Goal: Use online tool/utility: Utilize a website feature to perform a specific function

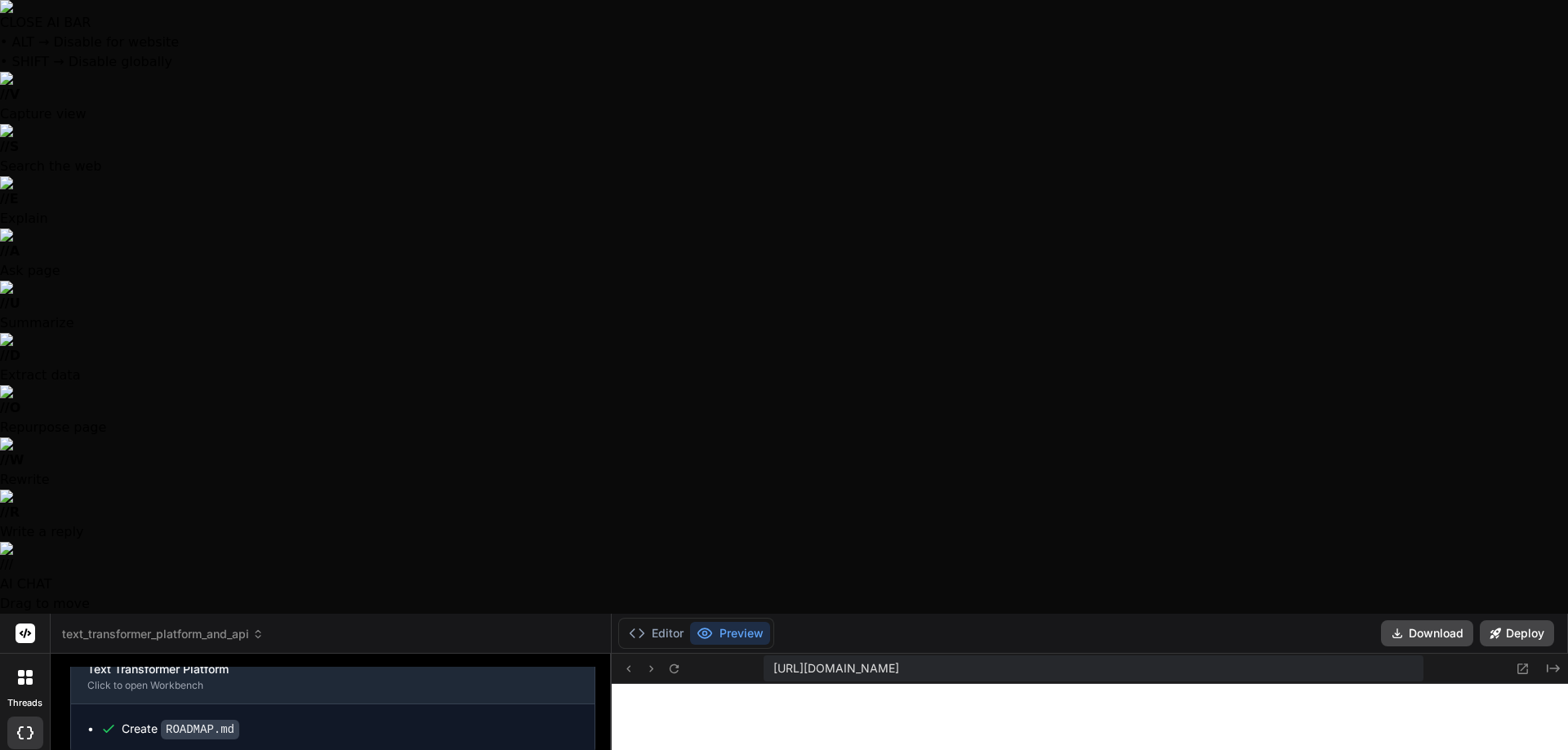
scroll to position [1706, 0]
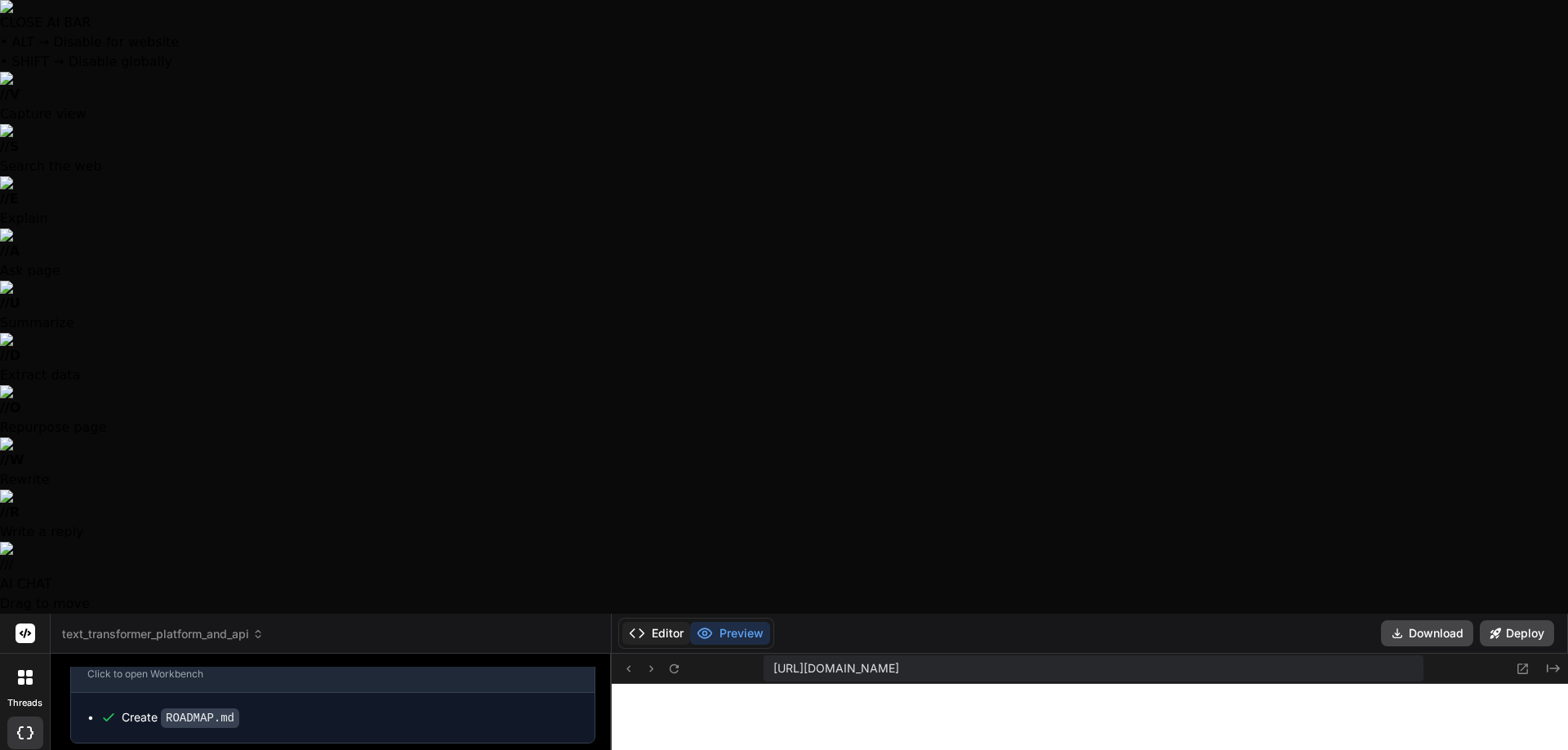
click at [655, 622] on button "Editor" at bounding box center [657, 634] width 68 height 23
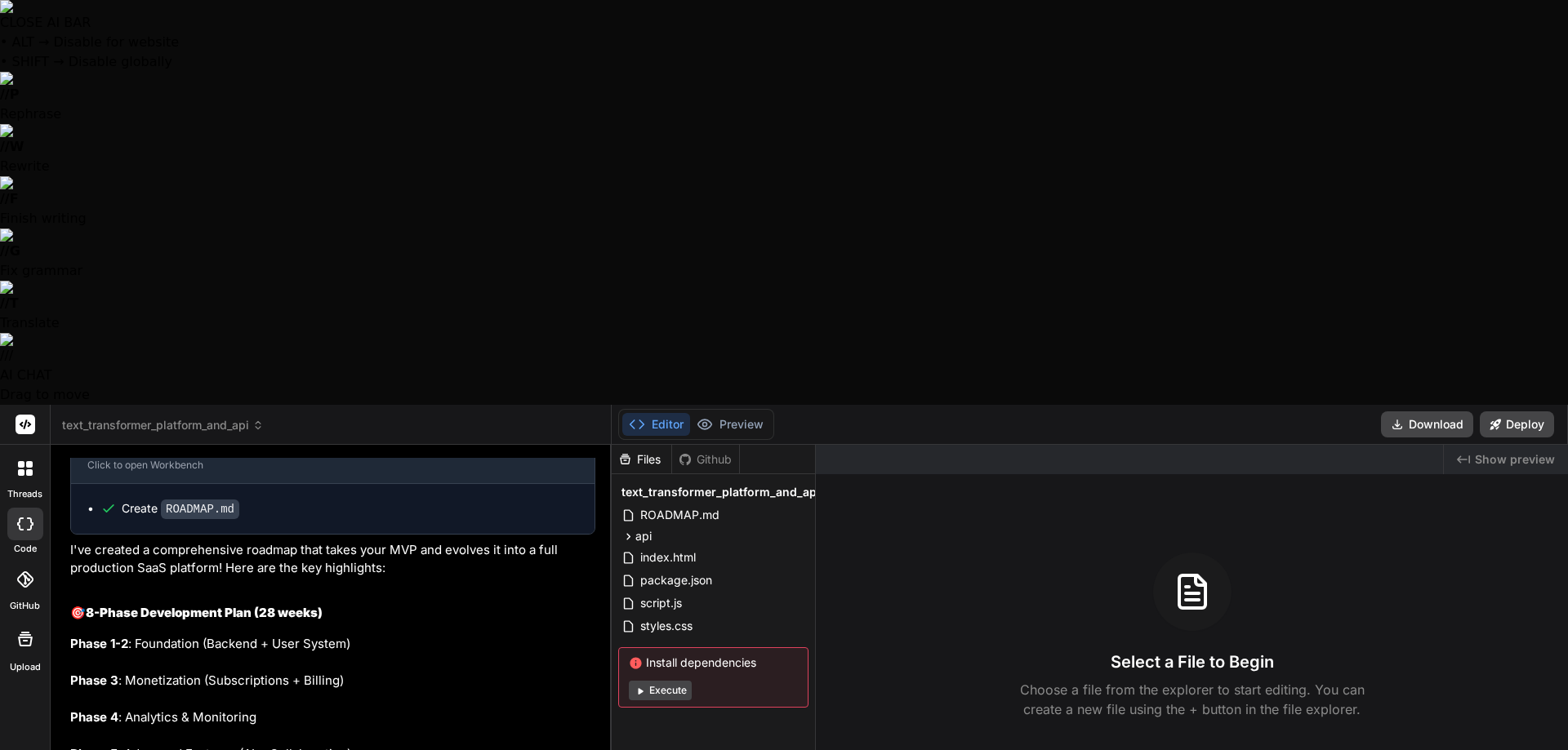
type textarea "U"
type textarea "x"
type textarea "Ul"
type textarea "x"
type textarea "Ult"
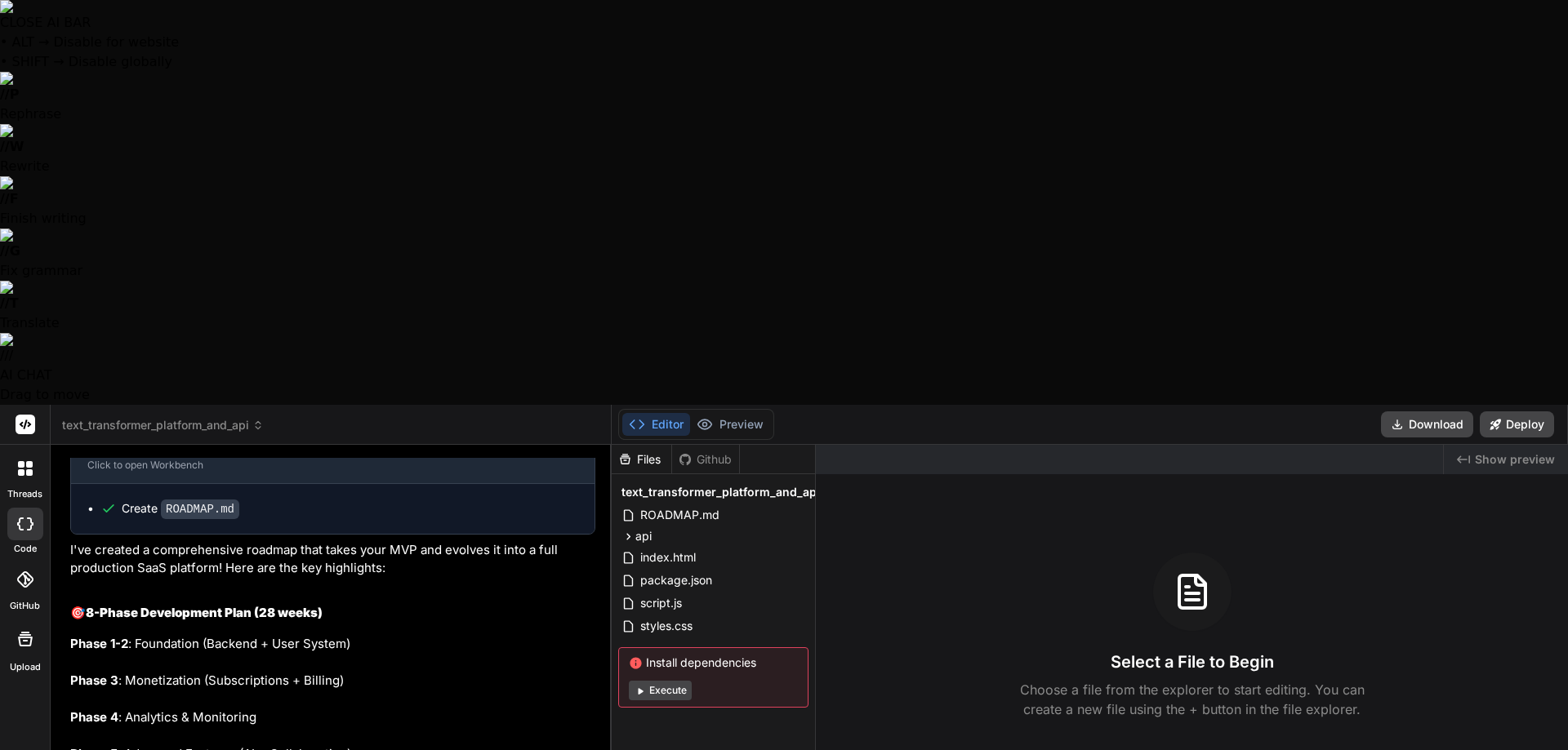
type textarea "x"
type textarea "Ultr"
type textarea "x"
type textarea "Ultra"
type textarea "x"
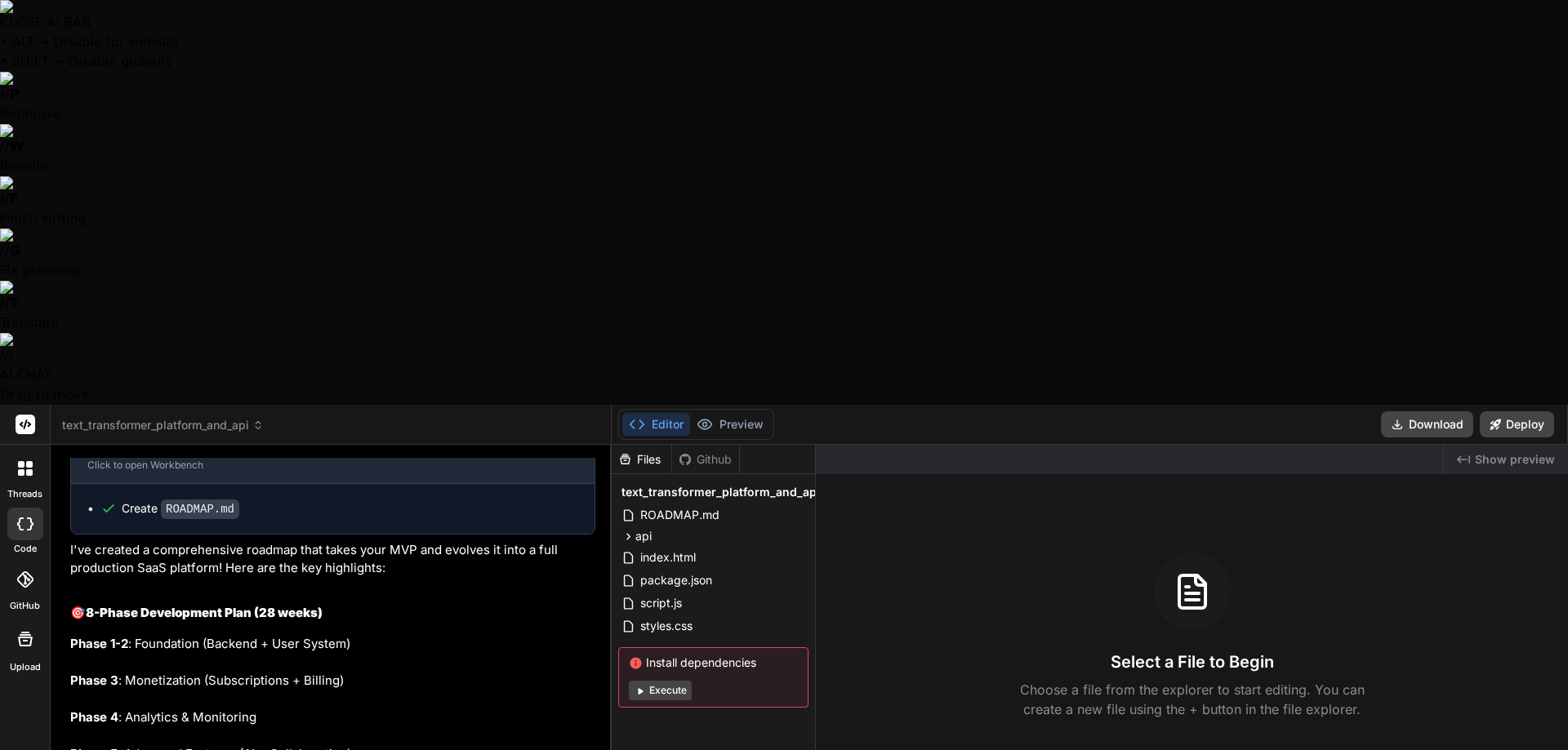
type textarea "Ultra"
type textarea "x"
type textarea "Ultra T"
type textarea "x"
type textarea "Ultra Th"
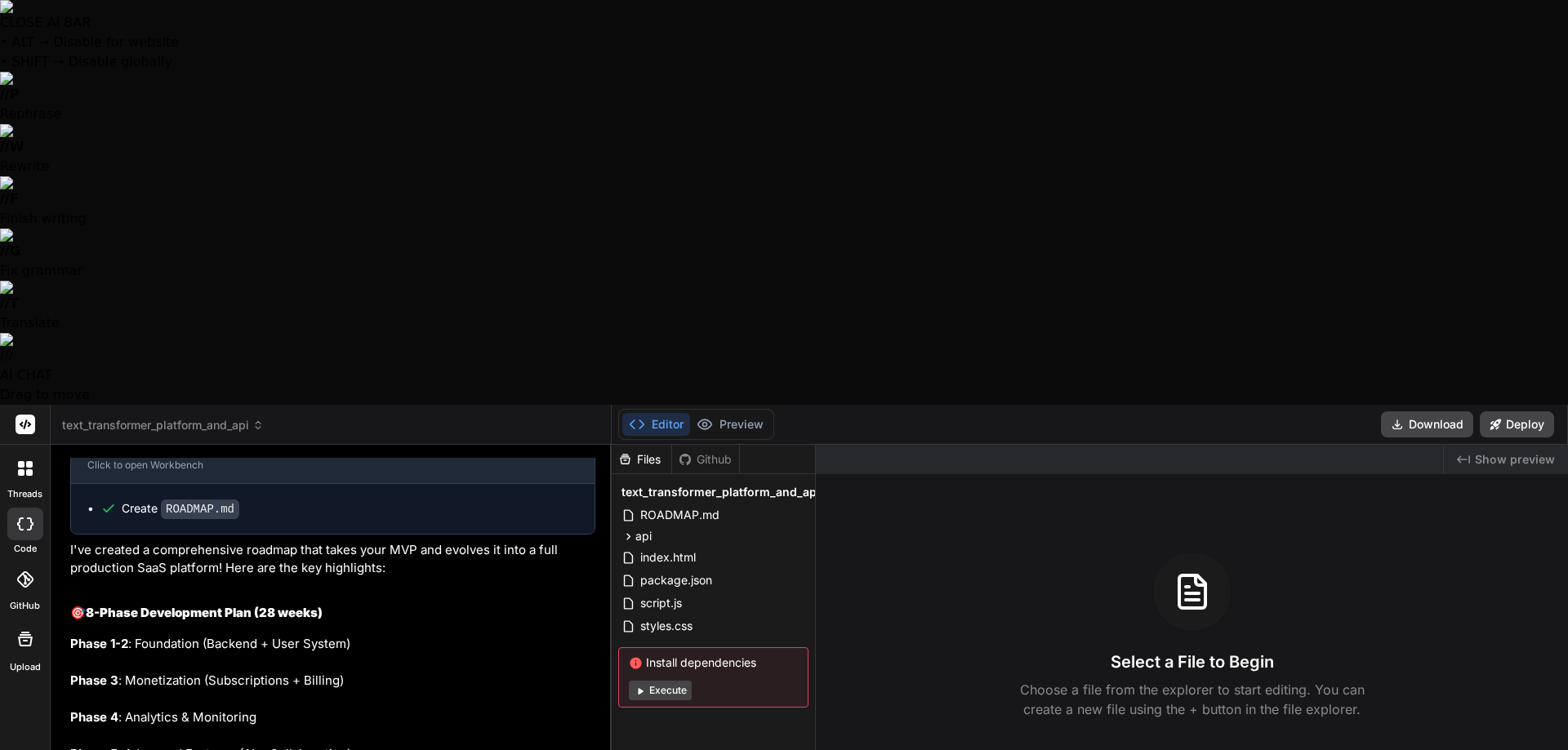
type textarea "x"
type textarea "Ultra Thi"
type textarea "x"
type textarea "Ultra Thin"
type textarea "x"
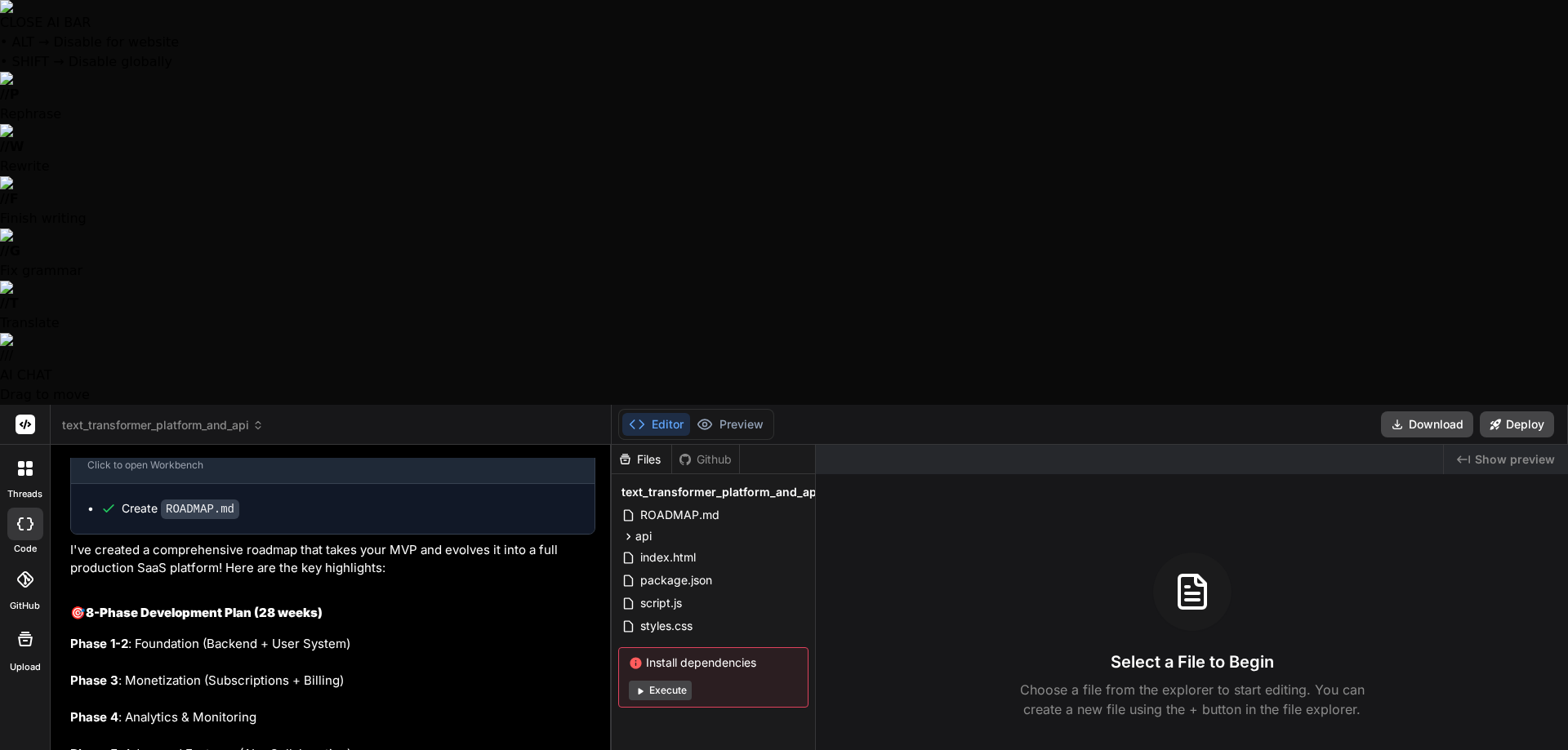
type textarea "Ultra Think"
type textarea "x"
type textarea "Ultra Think"
type textarea "x"
type textarea "Ultra Think a"
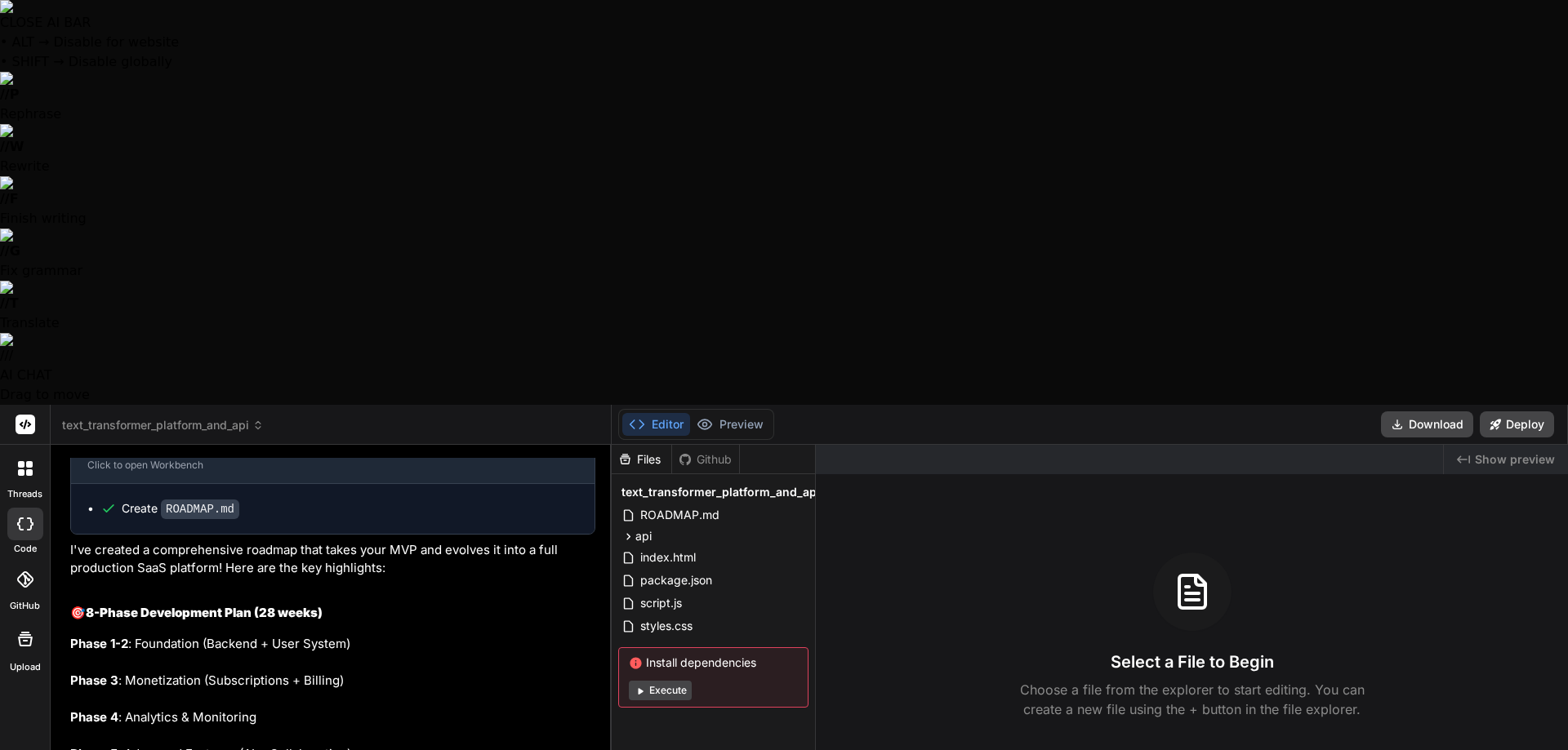
type textarea "x"
type textarea "Ultra Think an"
type textarea "x"
type textarea "Ultra Think and"
type textarea "x"
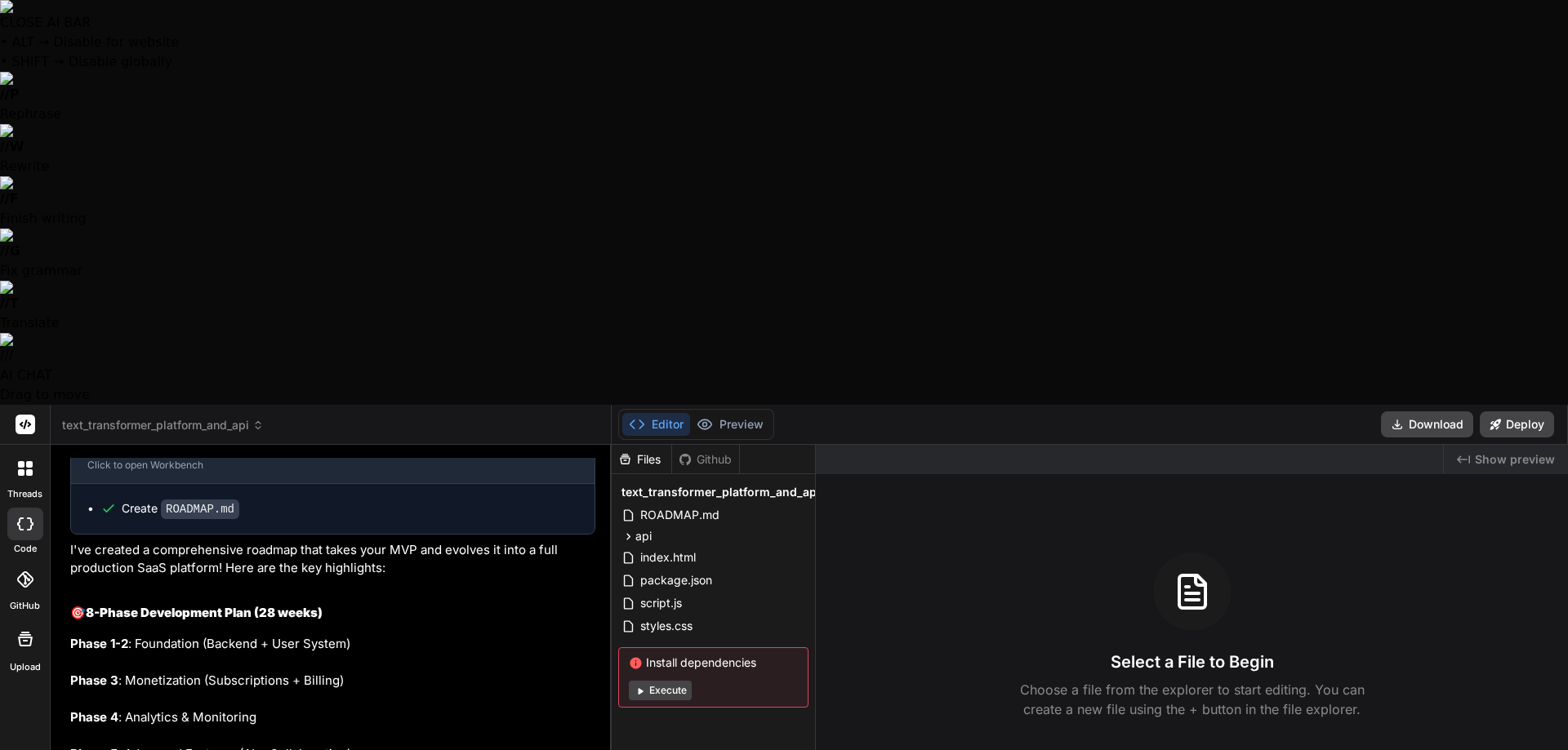
type textarea "Ultra Think and"
type textarea "x"
type textarea "Ultra Think and"
type textarea "x"
type textarea "Ultra Think an"
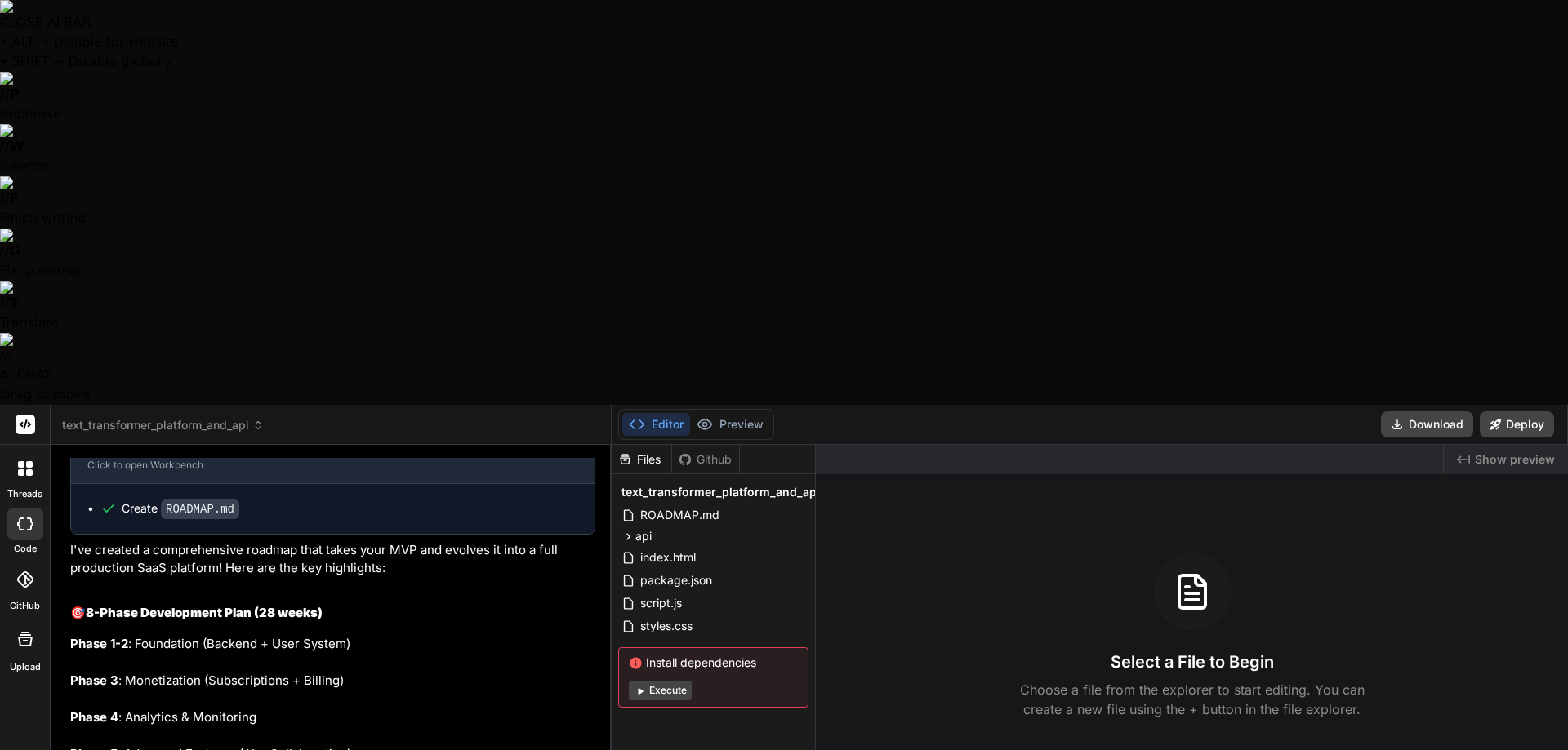
type textarea "x"
type textarea "Ultra Think a"
type textarea "x"
type textarea "Ultra Think"
type textarea "x"
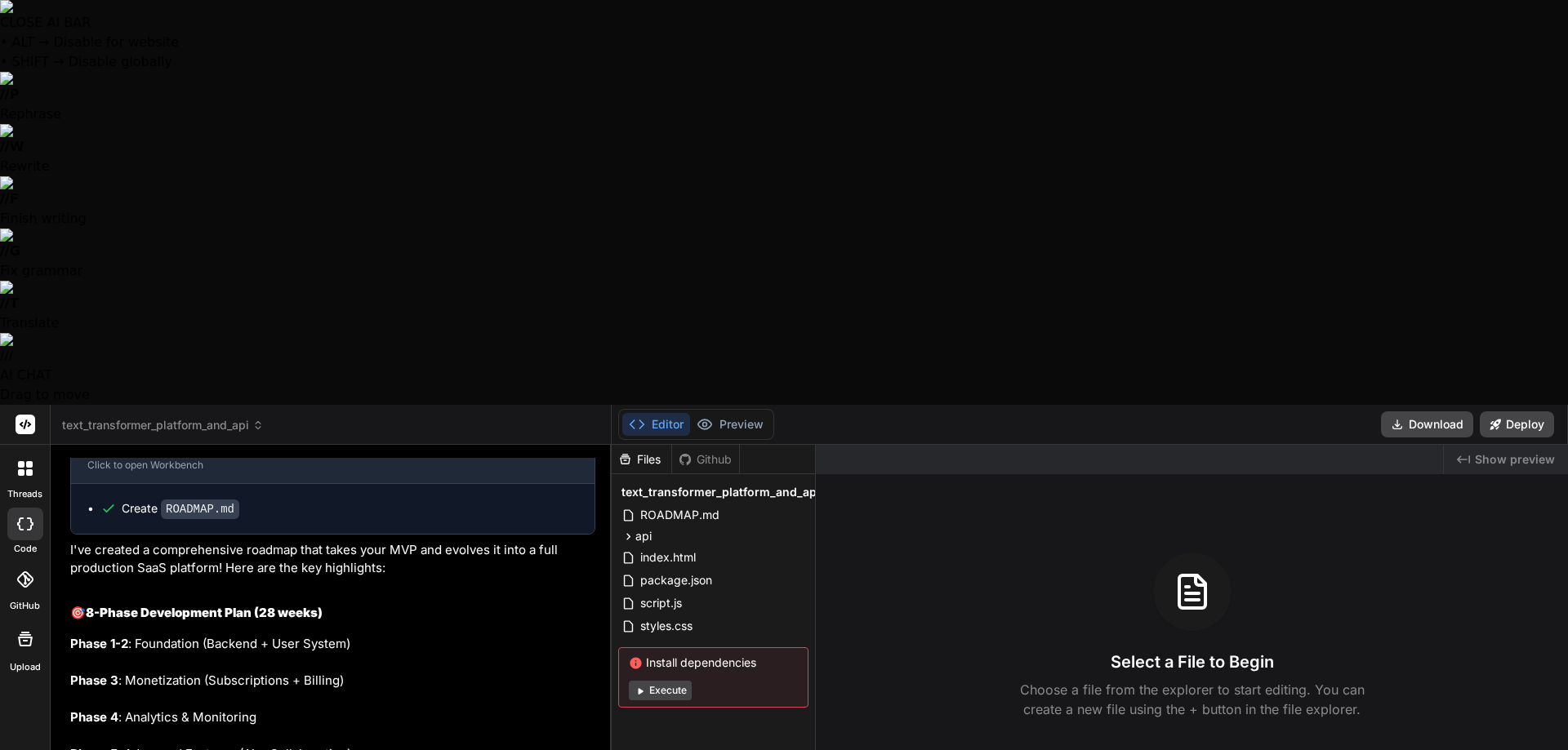
type textarea "Ultra Think"
type textarea "x"
type textarea "Ultra Think D"
type textarea "x"
type textarea "Ultra Think Do"
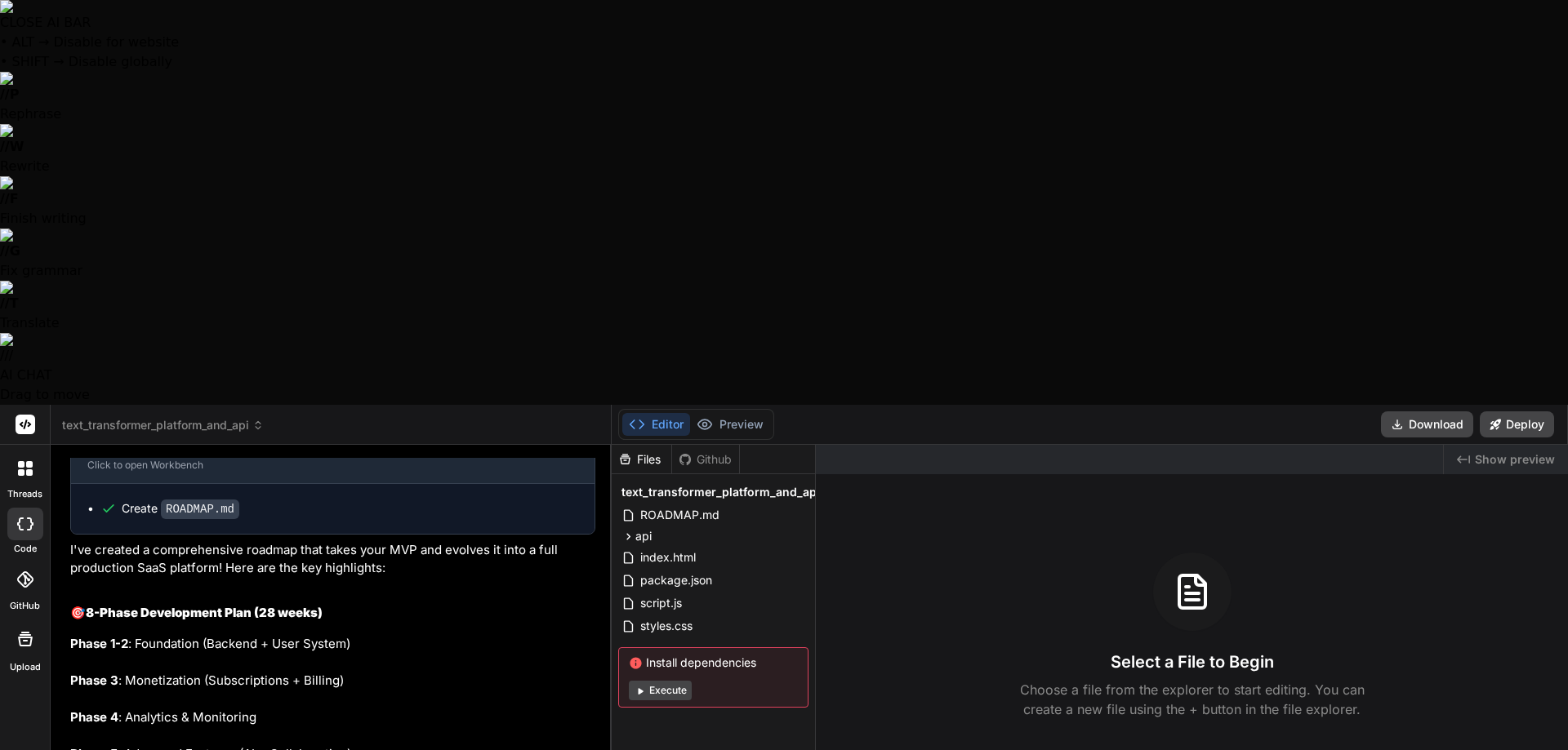
type textarea "x"
type textarea "Ultra Think Do"
type textarea "x"
type textarea "Ultra Think Do a"
type textarea "x"
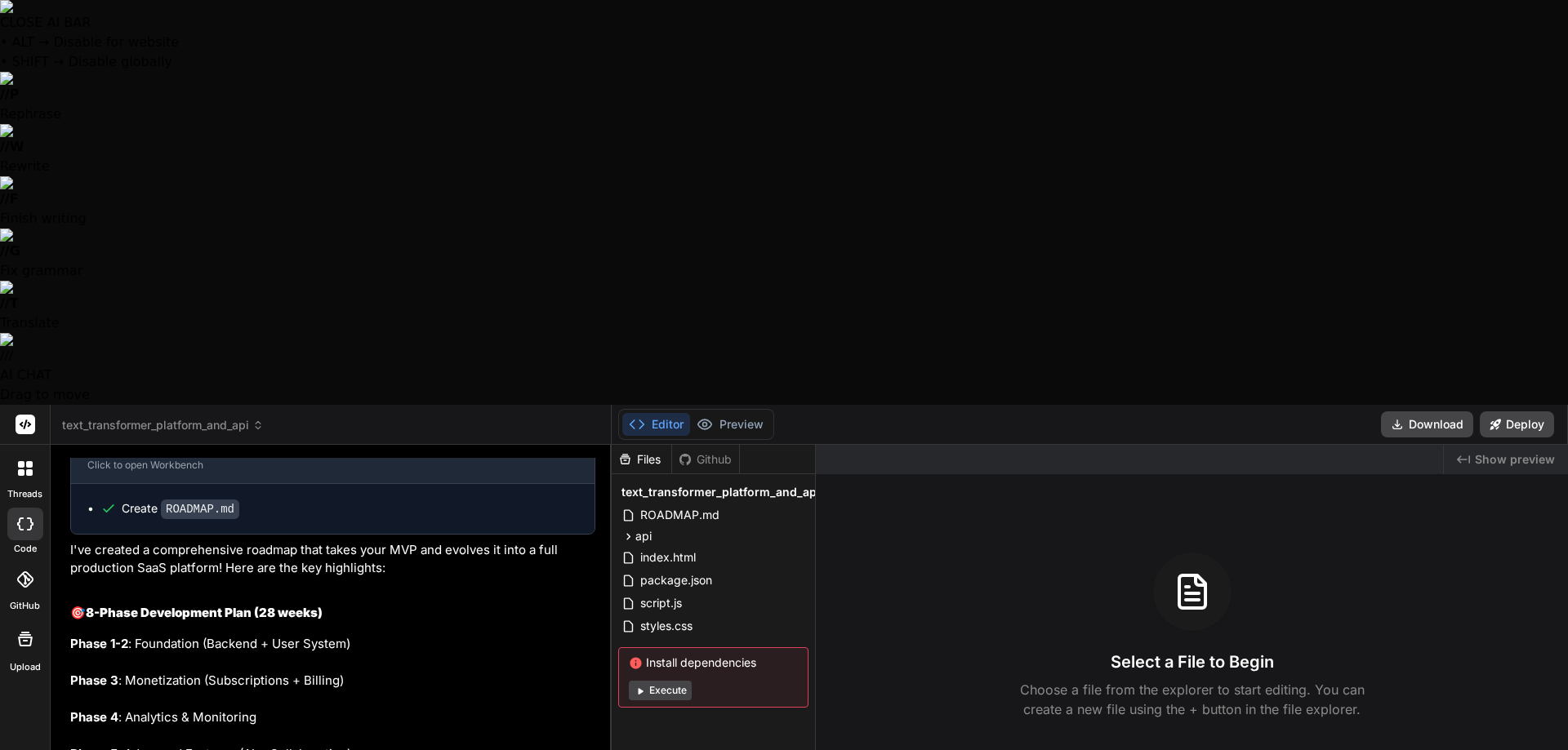
type textarea "Ultra Think Do a"
type textarea "x"
type textarea "Ultra Think Do a d"
type textarea "x"
type textarea "Ultra Think Do a de"
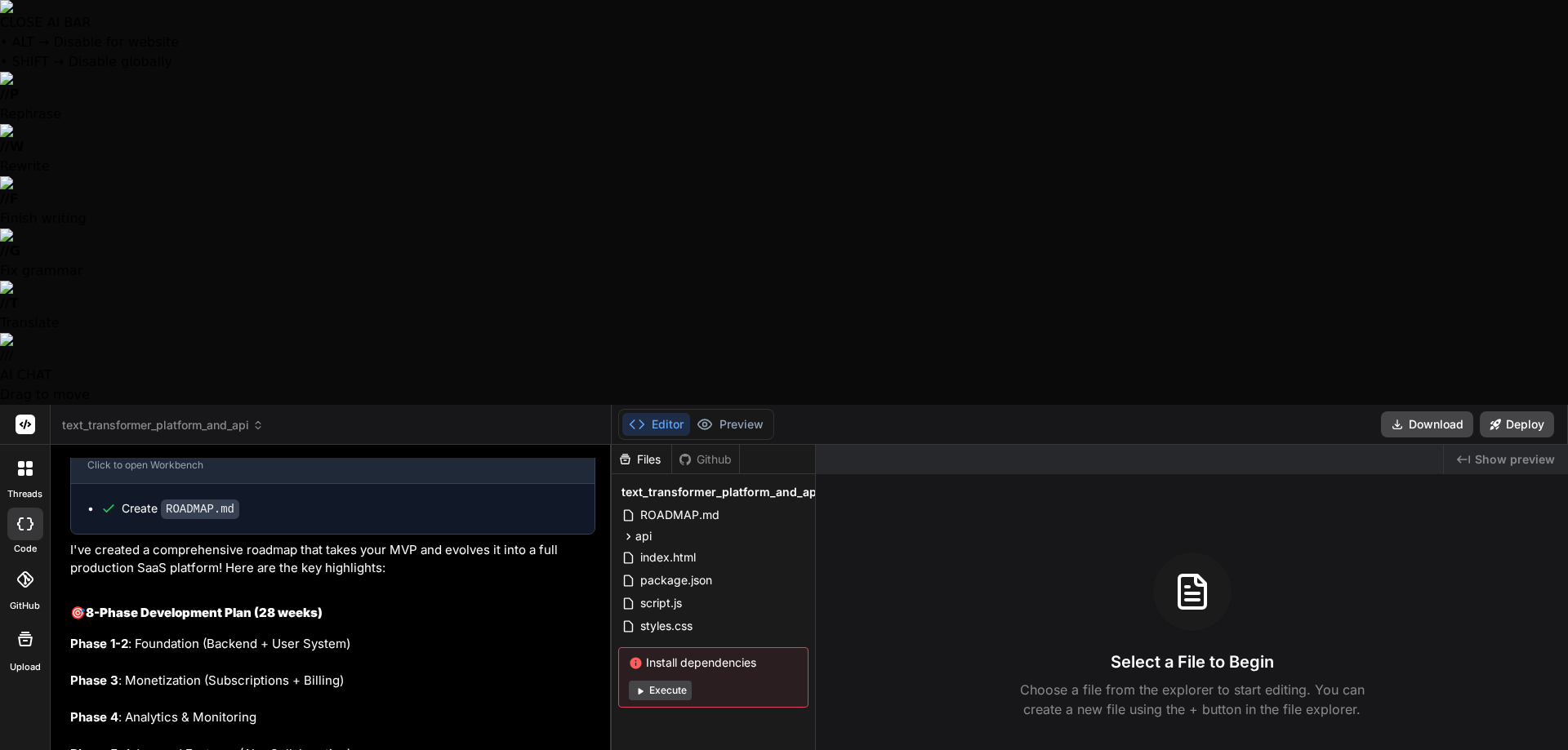
type textarea "x"
type textarea "Ultra Think Do a dea"
type textarea "x"
type textarea "Ultra Think Do a deap"
type textarea "x"
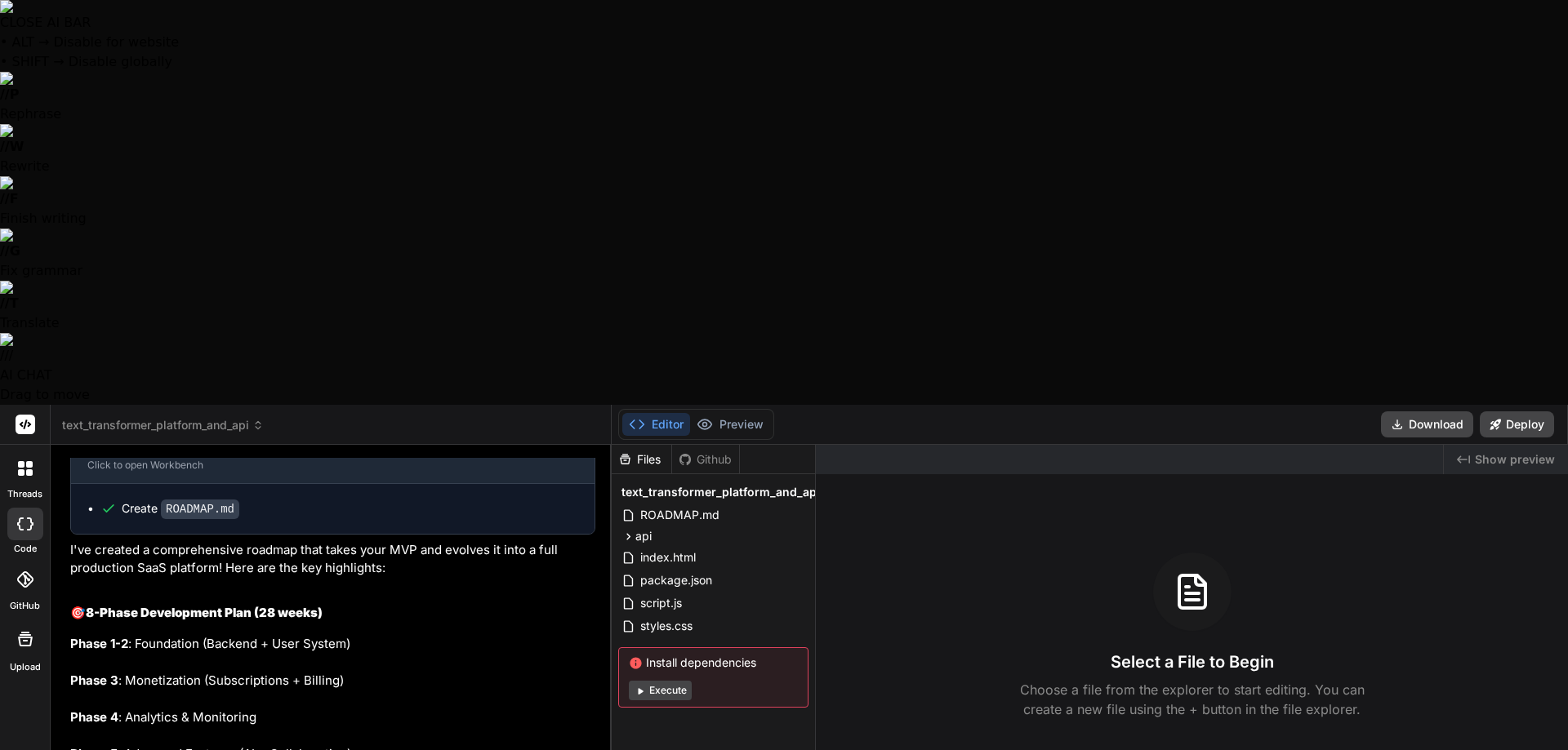
type textarea "Ultra Think Do a deap"
type textarea "x"
type textarea "Ultra Think Do a deap"
type textarea "x"
type textarea "Ultra Think Do a dea"
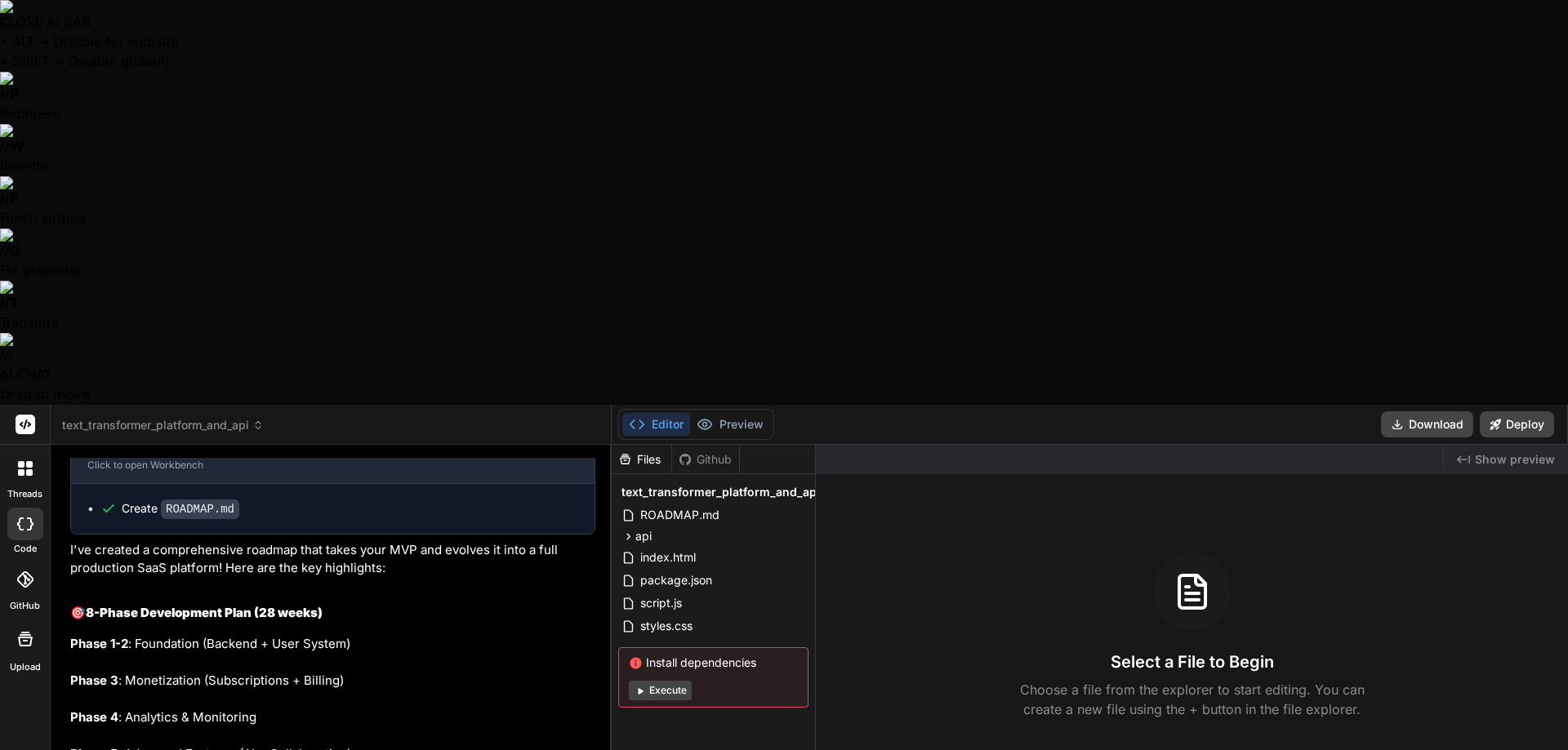
type textarea "x"
type textarea "Ultra Think Do a de"
type textarea "x"
type textarea "Ultra Think Do a dea"
type textarea "x"
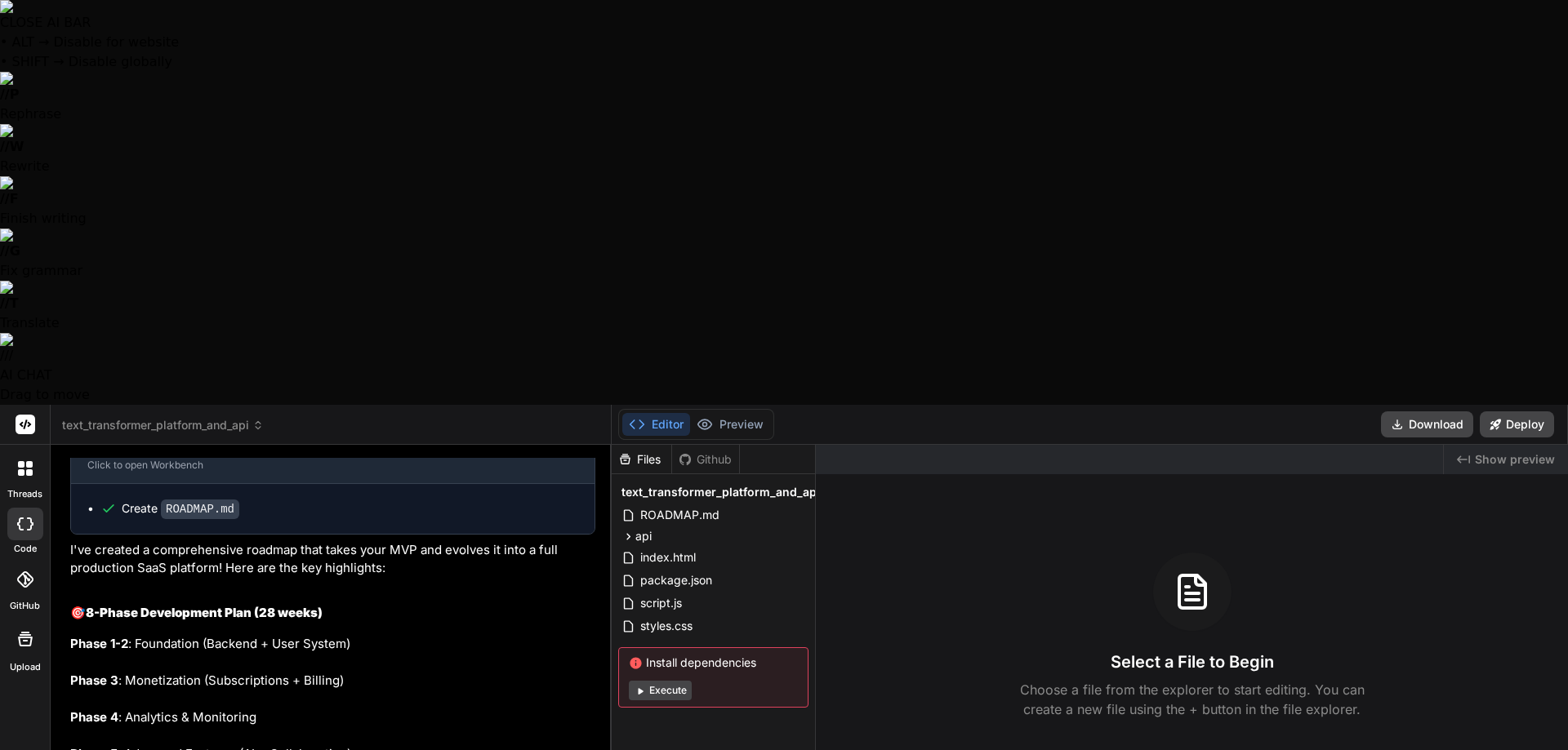
type textarea "Ultra Think Do a de"
type textarea "x"
type textarea "Ultra Think Do a dee"
type textarea "x"
type textarea "Ultra Think Do a deep"
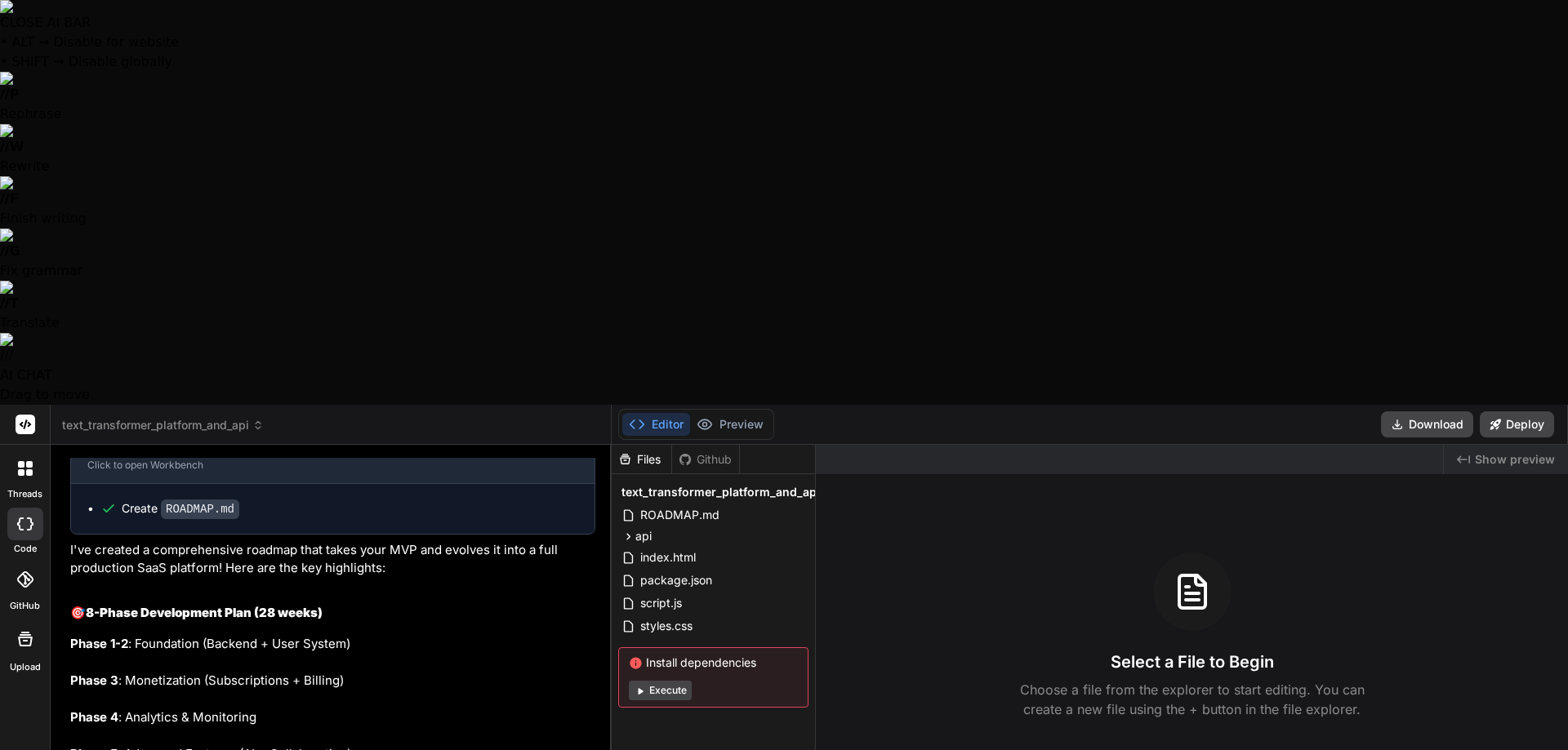
type textarea "x"
type textarea "Ultra Think Do a deep"
type textarea "x"
type textarea "Ultra Think Do a deep d"
type textarea "x"
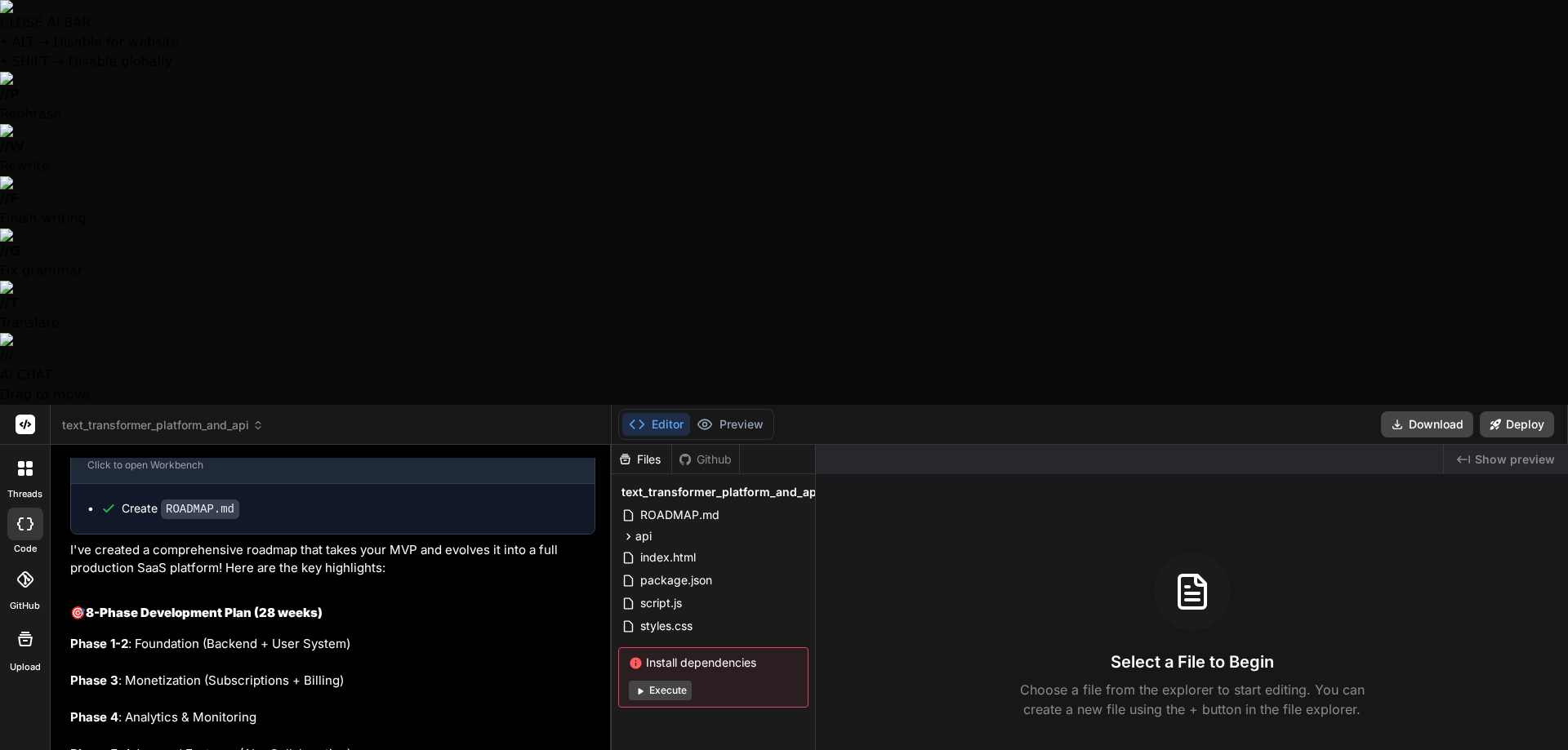
type textarea "Ultra Think Do a deep di"
type textarea "x"
type textarea "Ultra Think Do a deep div"
type textarea "x"
type textarea "Ultra Think Do a deep dive"
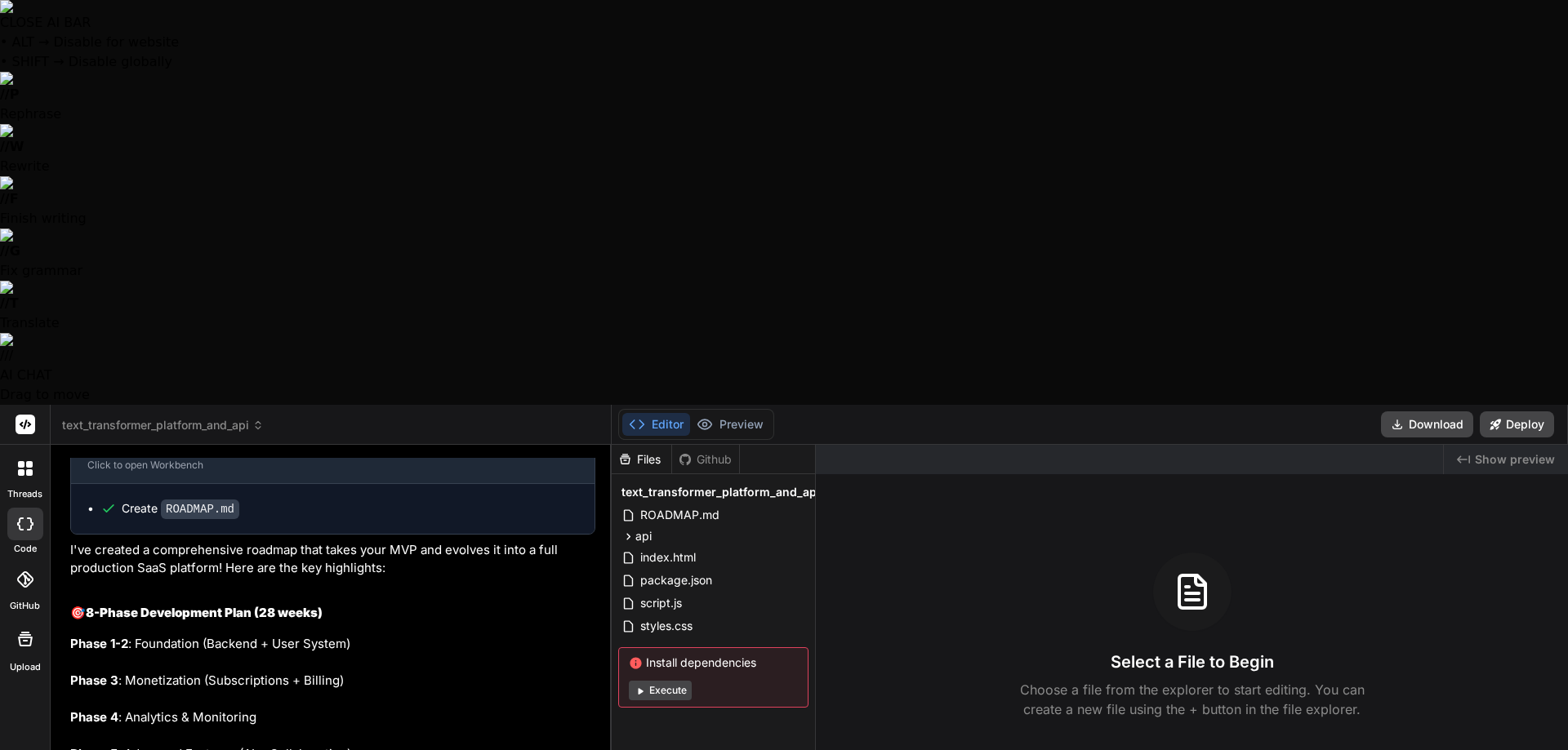
type textarea "x"
type textarea "Ultra Think Do a deep dive"
type textarea "x"
type textarea "Ultra Think Do a deep dive i"
type textarea "x"
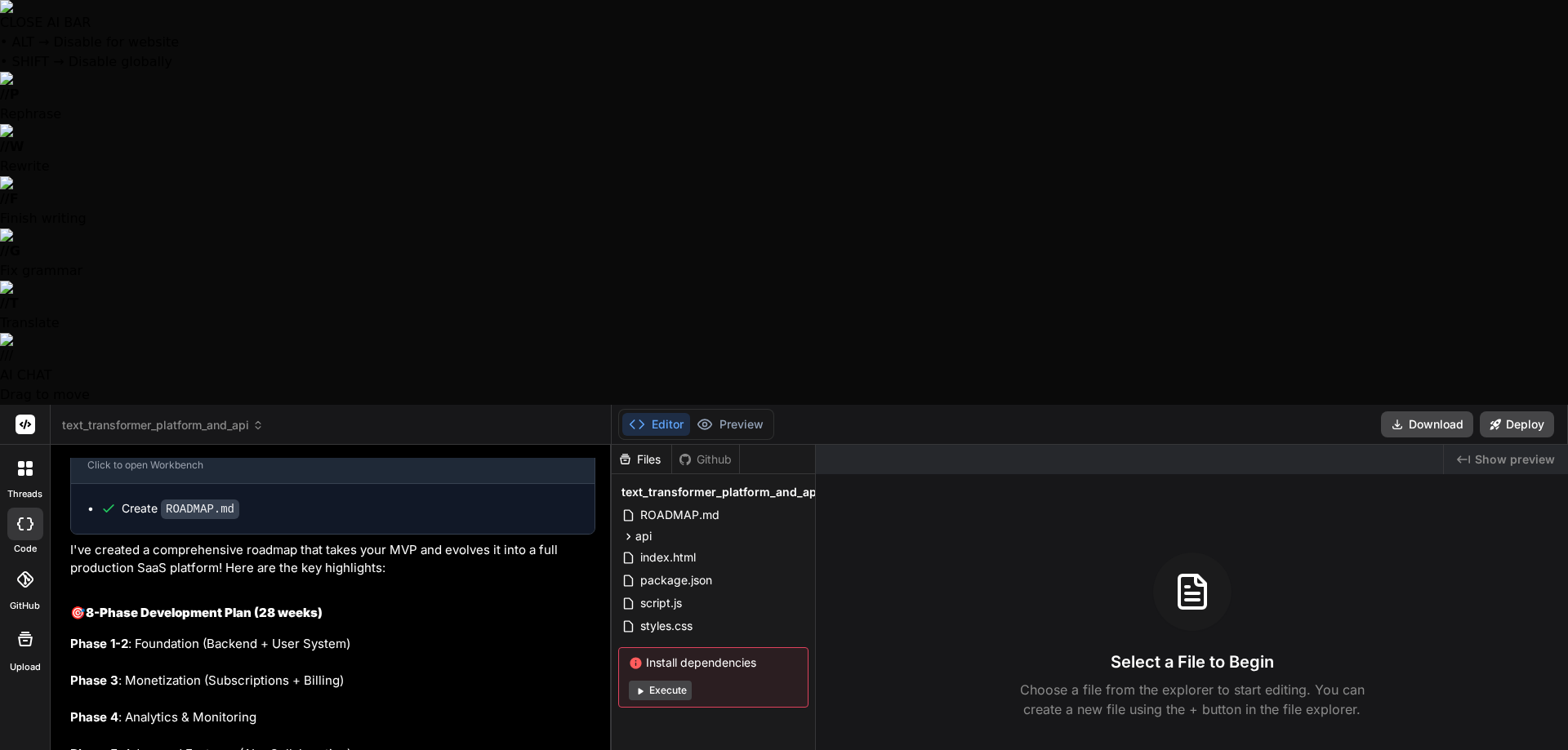
type textarea "Ultra Think Do a deep dive in"
type textarea "x"
type textarea "Ultra Think Do a deep dive int"
type textarea "x"
type textarea "Ultra Think Do a deep dive into"
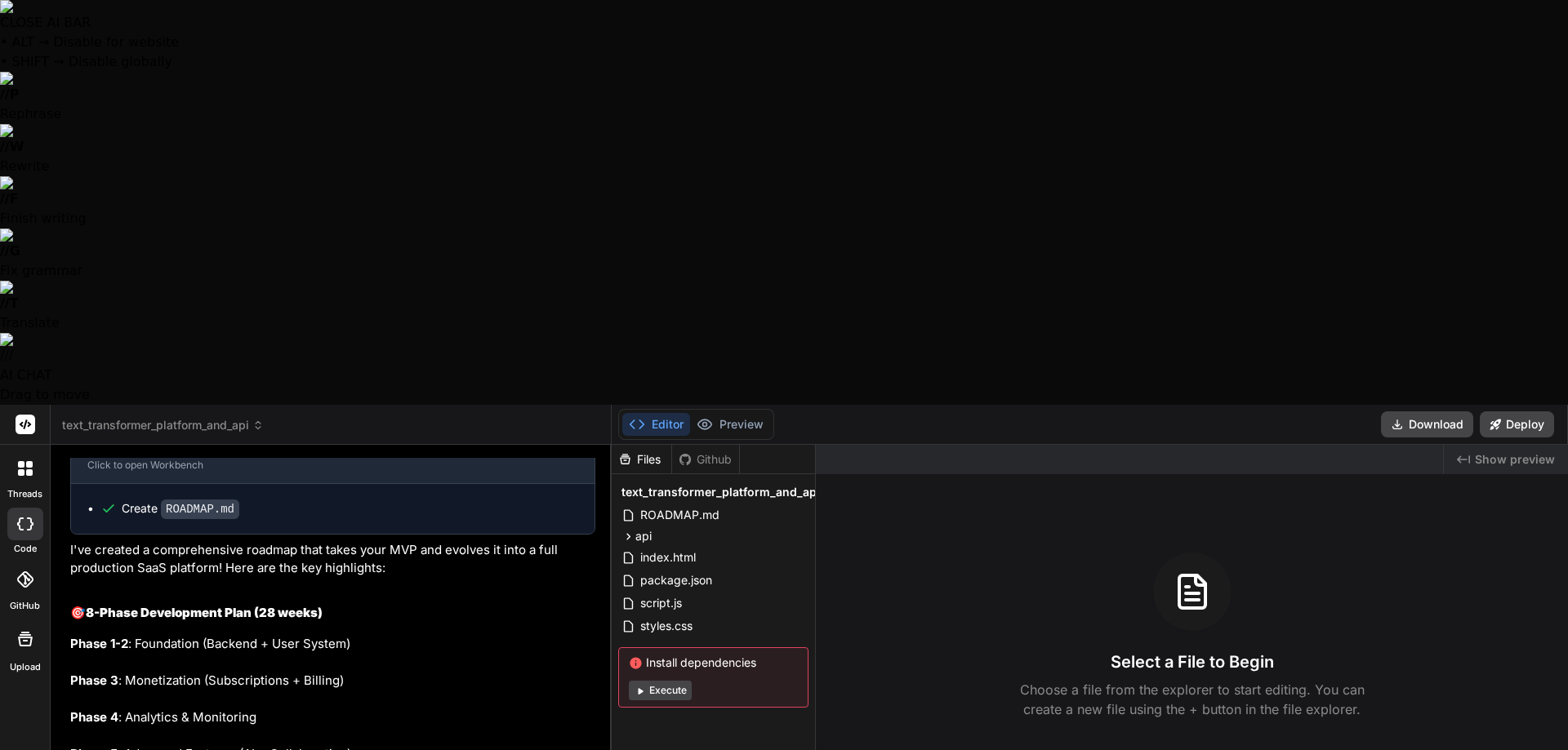
type textarea "x"
type textarea "Ultra Think Do a deep dive into"
type textarea "x"
type textarea "Ultra Think Do a deep dive into e"
type textarea "x"
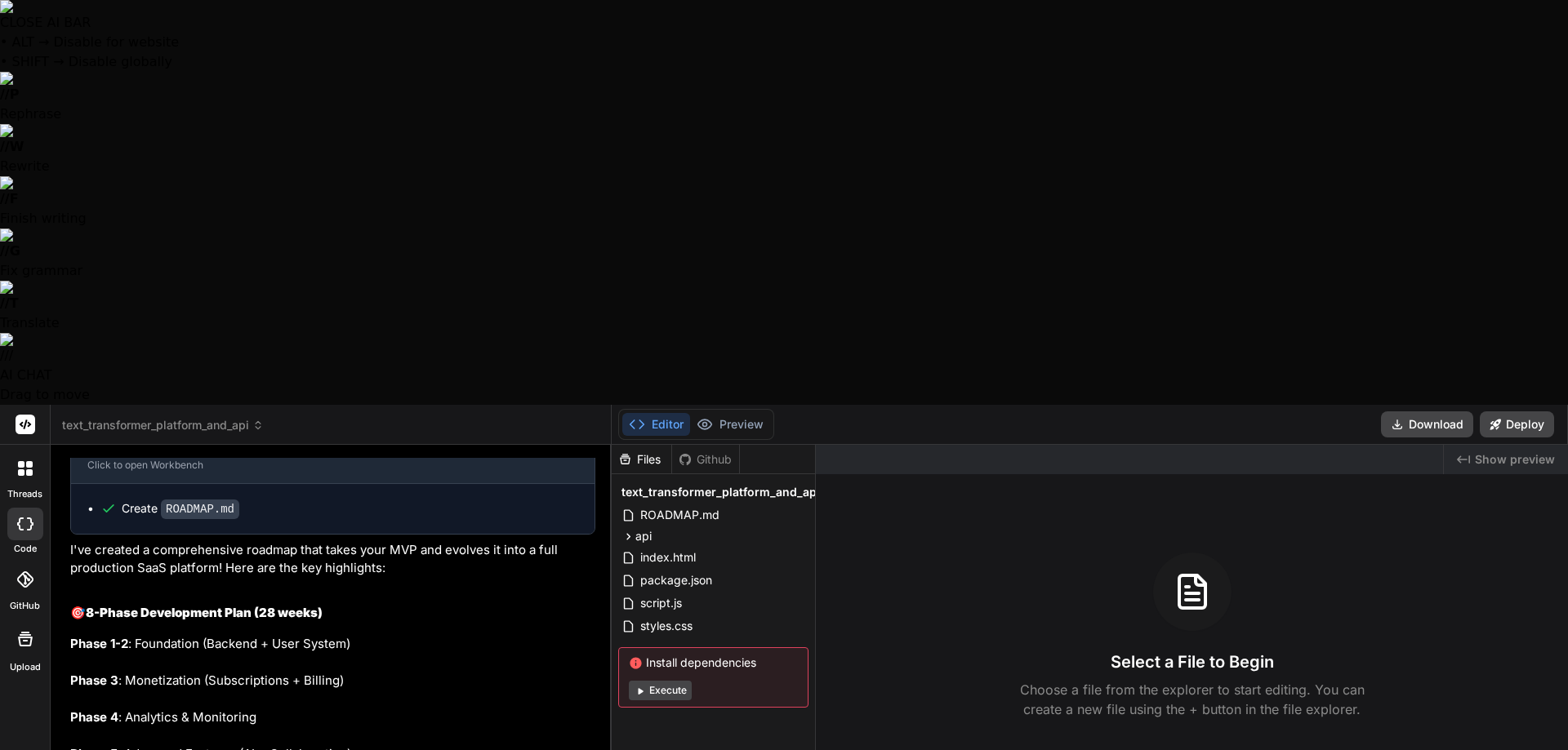
type textarea "Ultra Think Do a deep dive into ev"
type textarea "x"
type textarea "Ultra Think Do a deep dive into eve"
type textarea "x"
type textarea "Ultra Think Do a deep dive into ever"
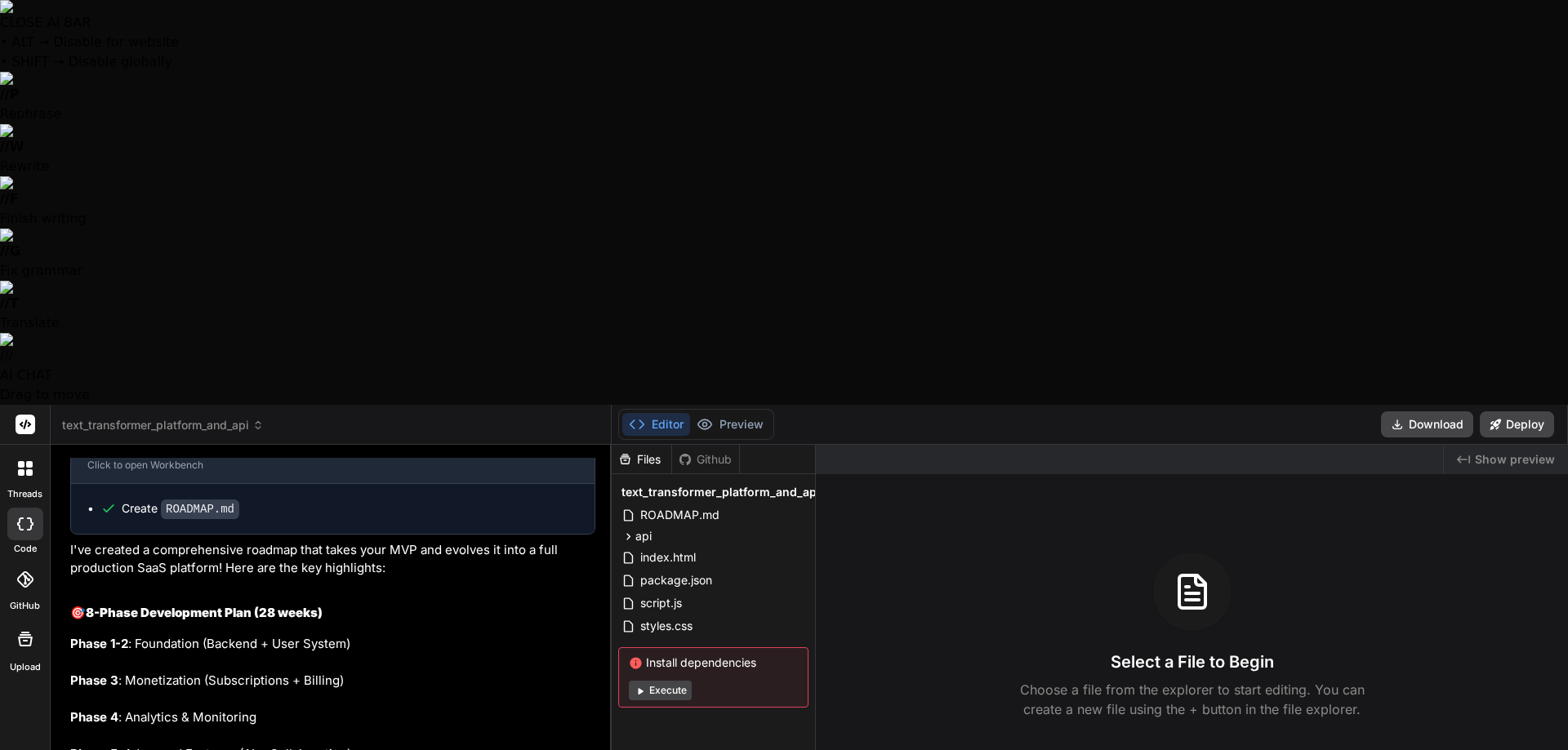
type textarea "x"
type textarea "Ultra Think Do a deep dive into every"
type textarea "x"
type textarea "Ultra Think Do a deep dive into everyt"
type textarea "x"
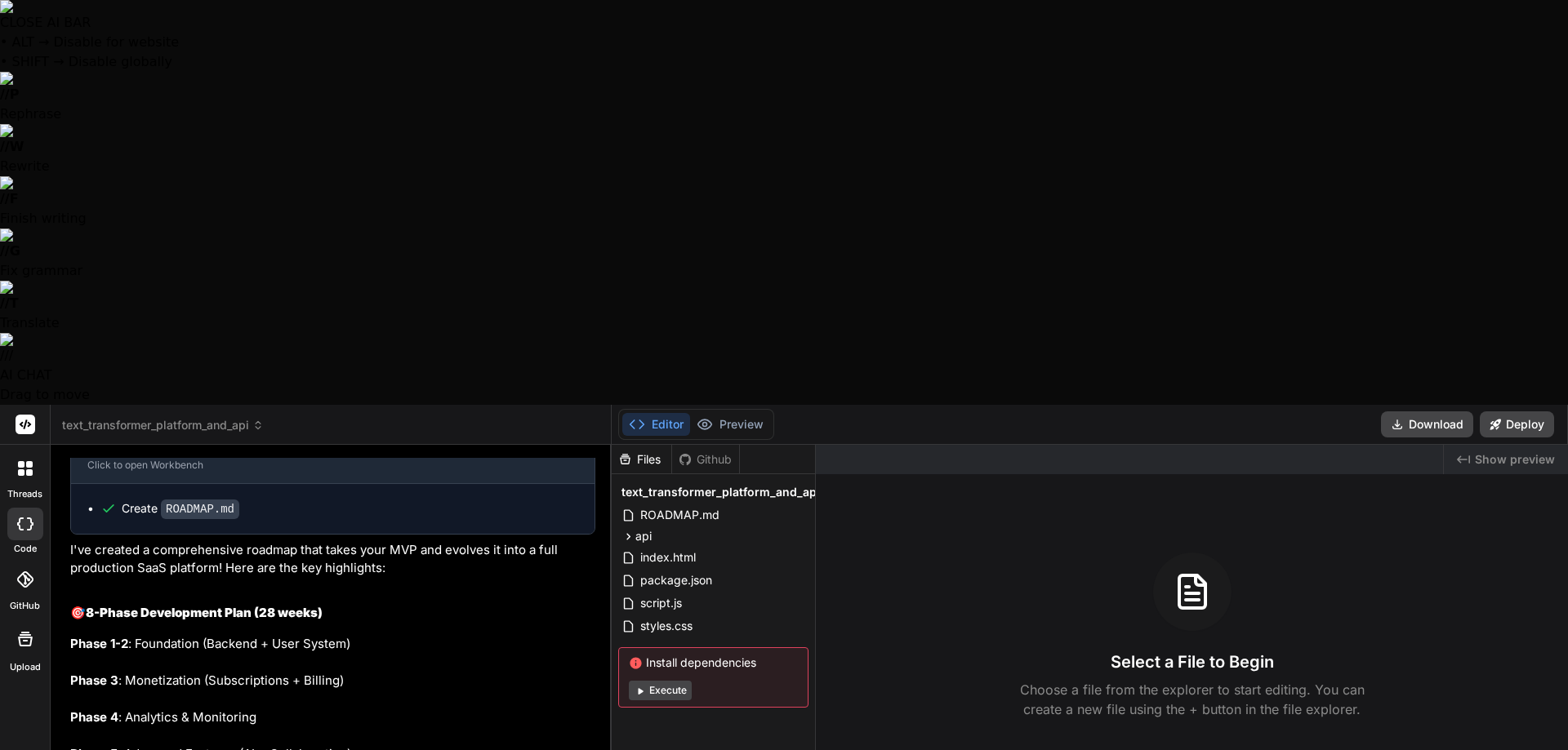
type textarea "Ultra Think Do a deep dive into everyth"
type textarea "x"
type textarea "Ultra Think Do a deep dive into everythi"
type textarea "x"
type textarea "Ultra Think Do a deep dive into everythin"
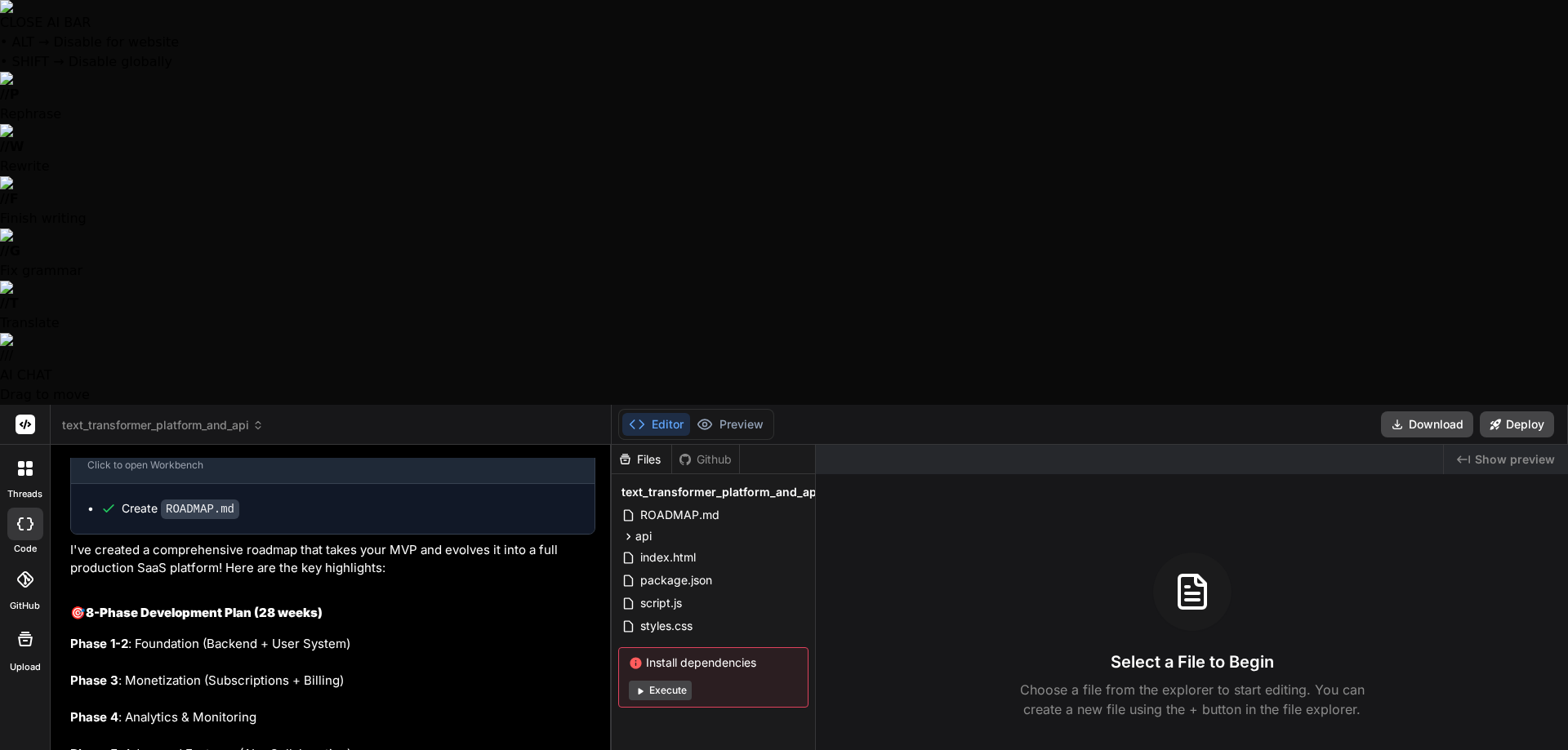
type textarea "x"
type textarea "Ultra Think Do a deep dive into everything"
type textarea "x"
type textarea "Ultra Think Do a deep dive into everything"
type textarea "x"
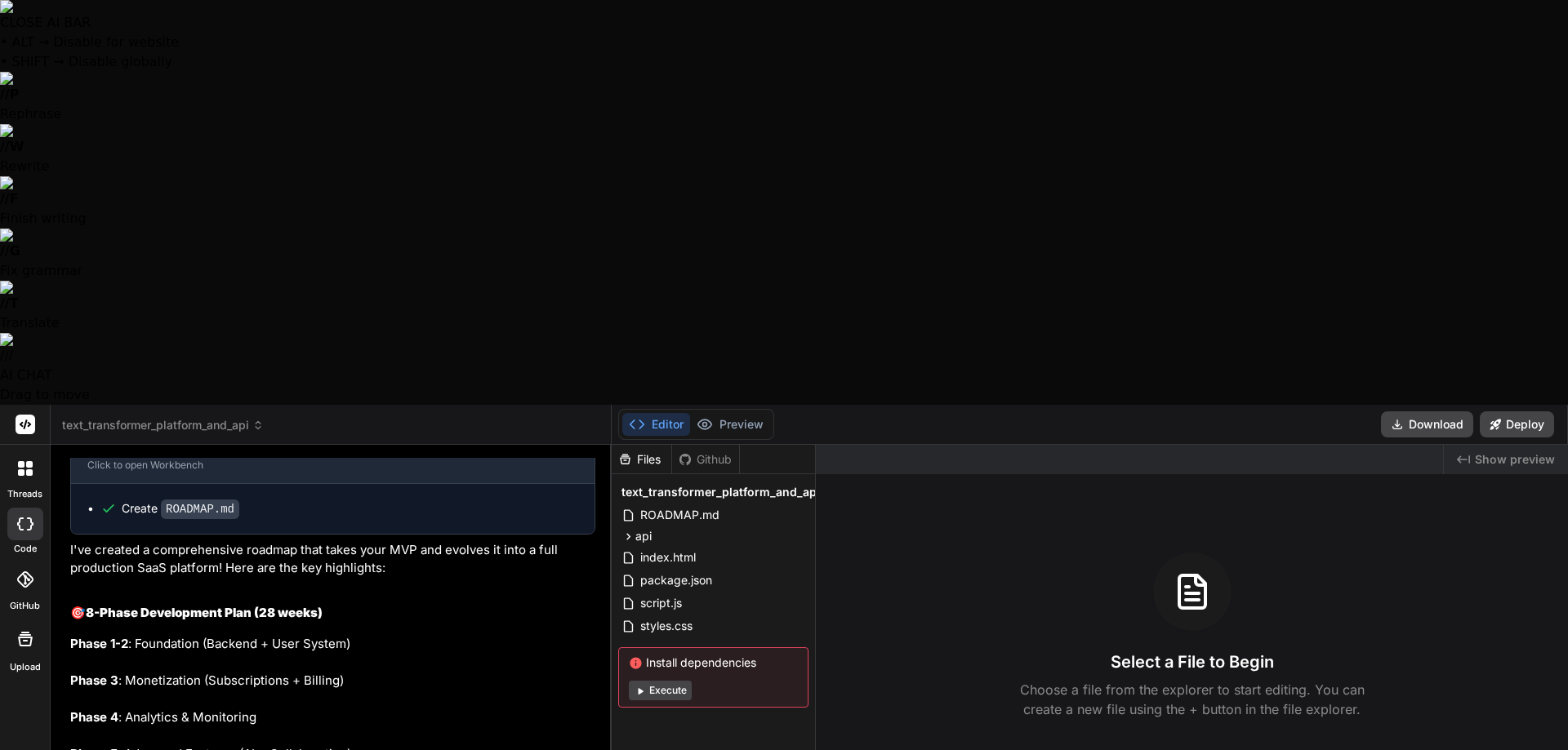
type textarea "Ultra Think Do a deep dive into everything t"
type textarea "x"
type textarea "Ultra Think Do a deep dive into everything th"
type textarea "x"
type textarea "Ultra Think Do a deep dive into everything thi"
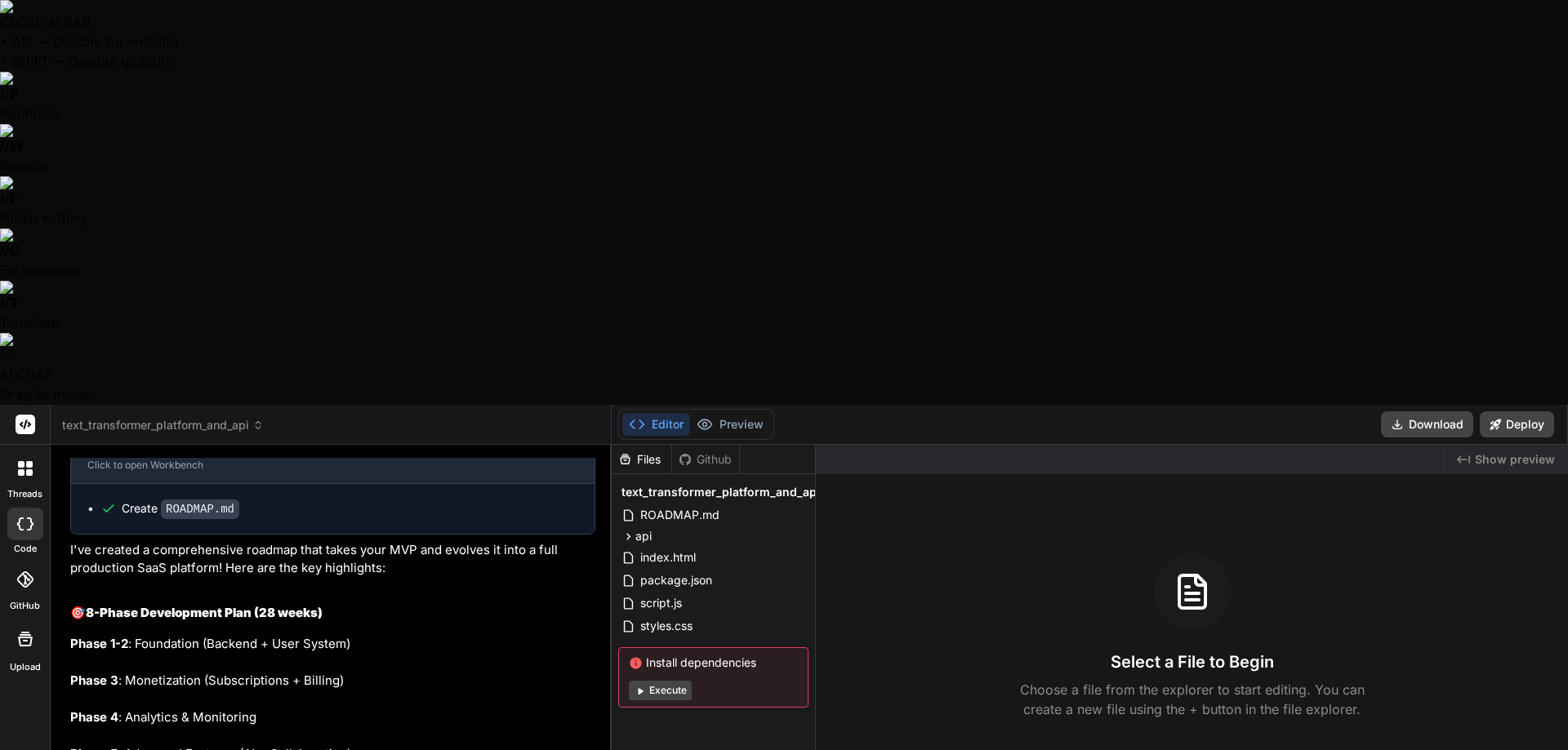
type textarea "x"
type textarea "Ultra Think Do a deep dive into everything this"
type textarea "x"
type textarea "Ultra Think Do a deep dive into everything this"
type textarea "x"
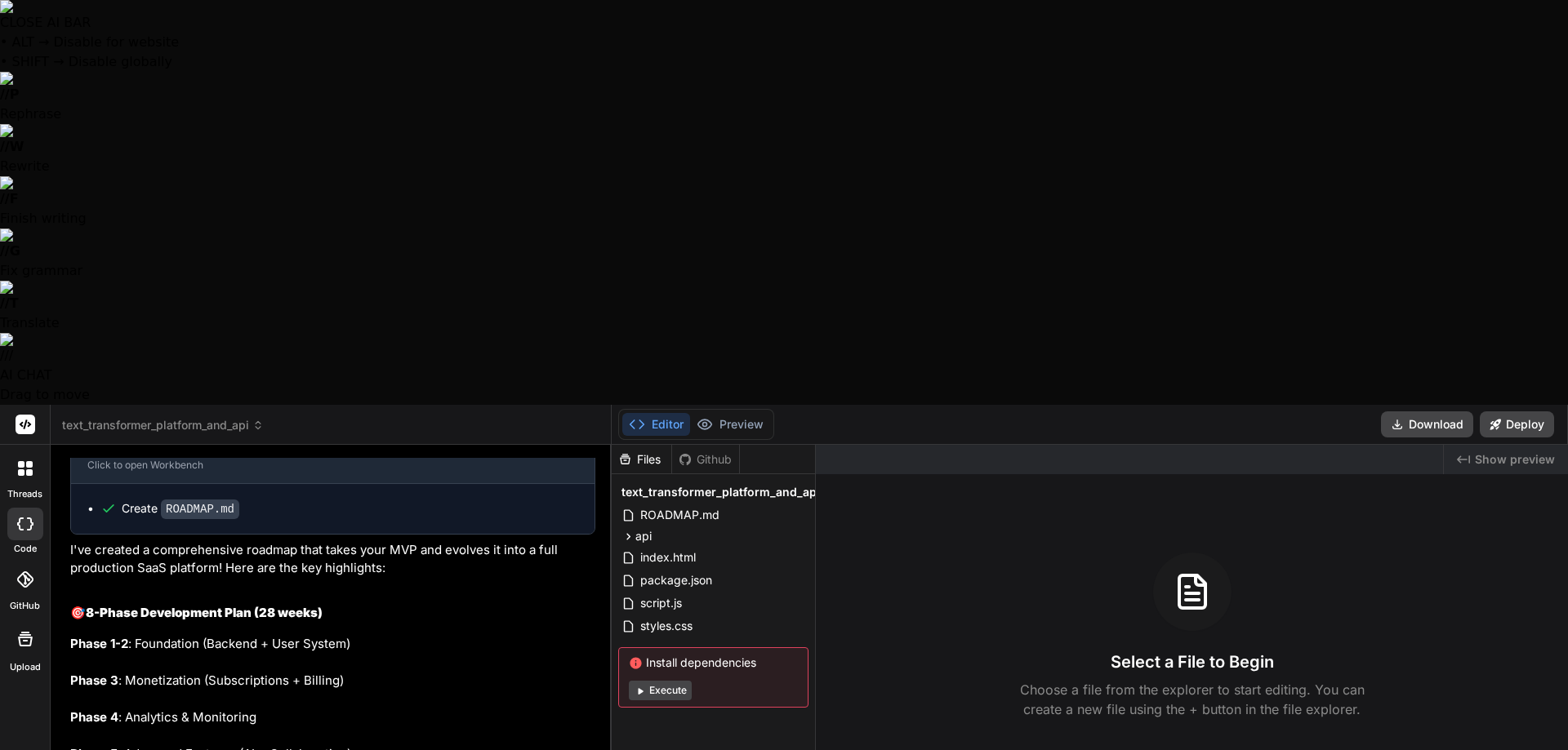
type textarea "Ultra Think Do a deep dive into everything this s"
type textarea "x"
type textarea "Ultra Think Do a deep dive into everything this so"
type textarea "x"
type textarea "Ultra Think Do a deep dive into everything this sof"
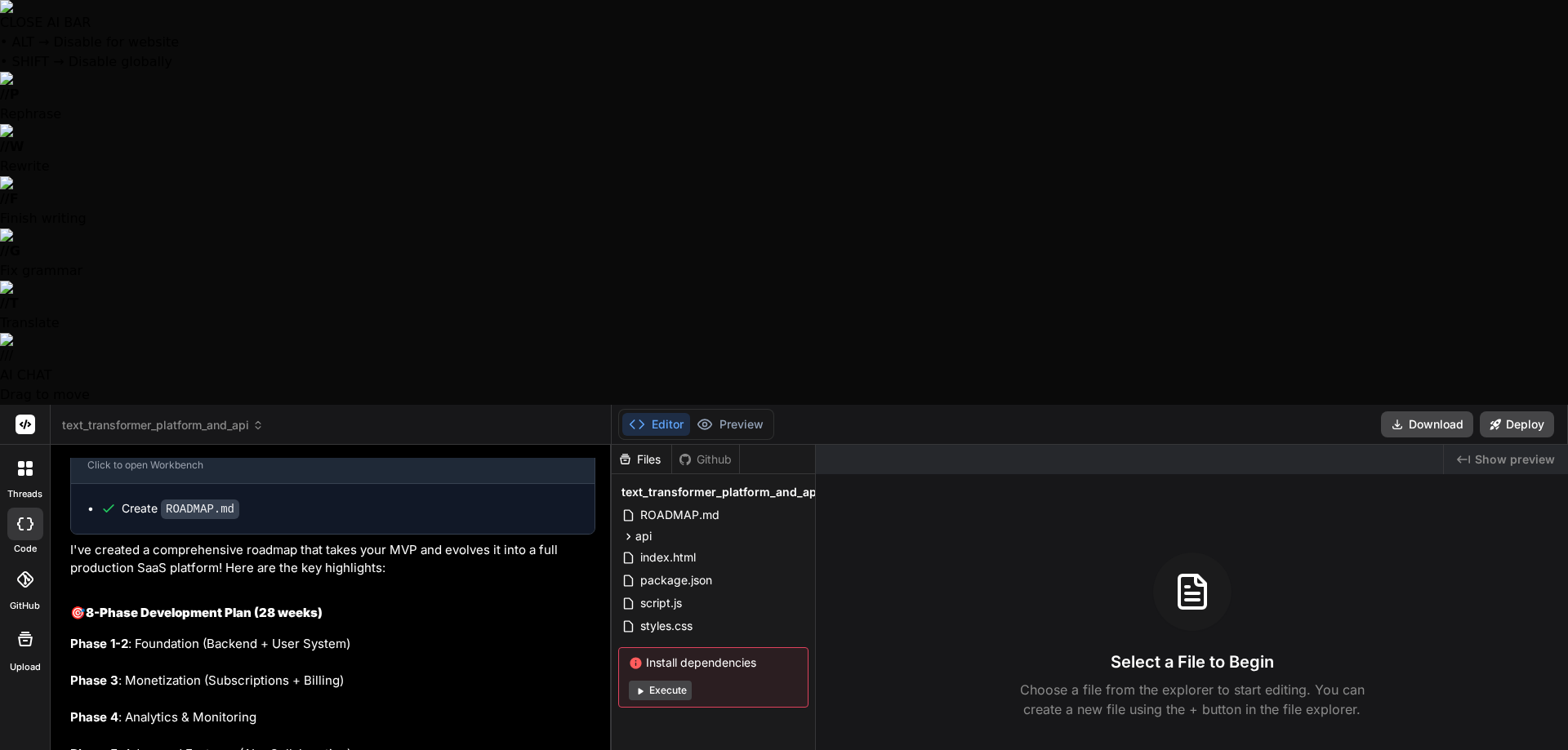
type textarea "x"
type textarea "Ultra Think Do a deep dive into everything this soft"
type textarea "x"
type textarea "Ultra Think Do a deep dive into everything this softw"
type textarea "x"
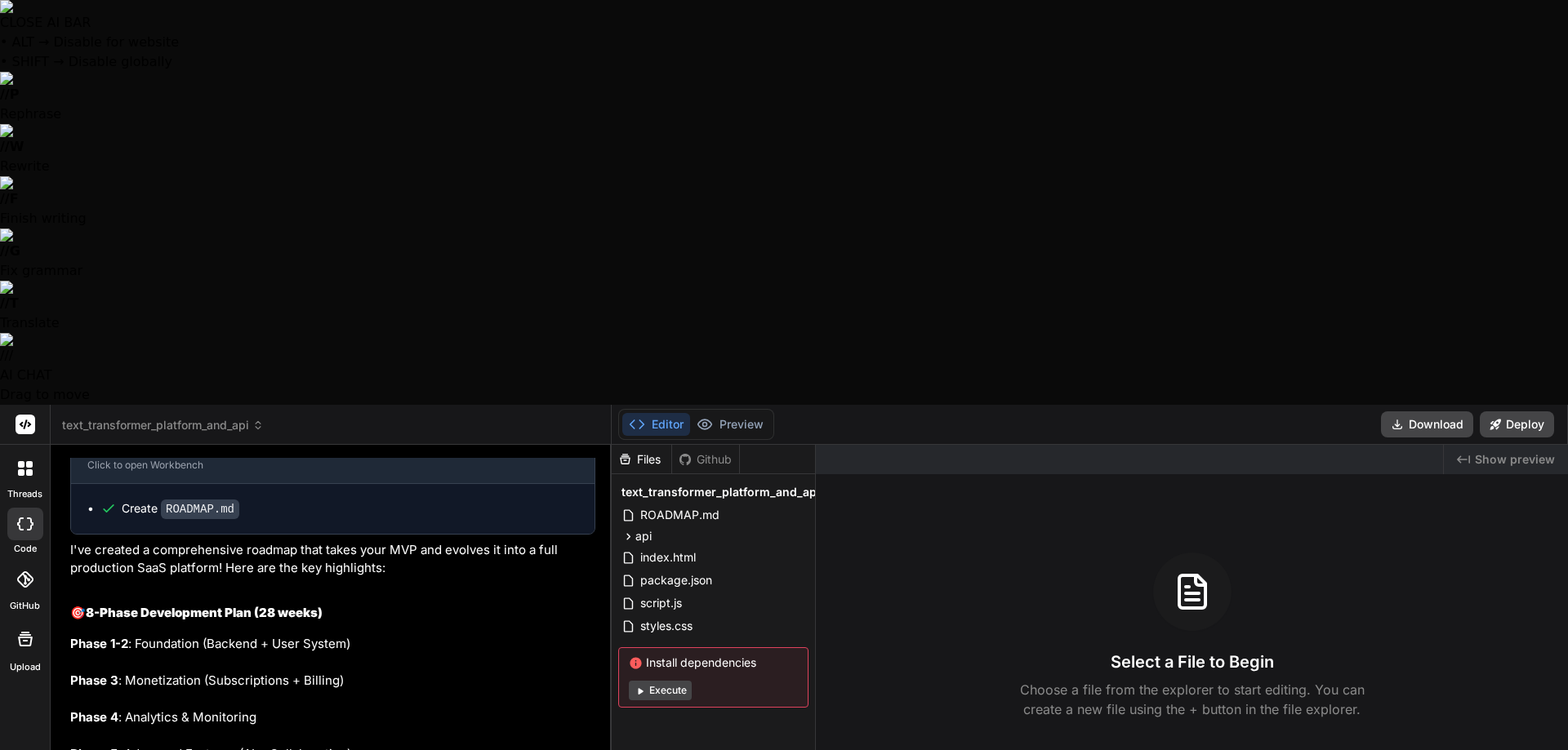
type textarea "Ultra Think Do a deep dive into everything this softwa"
type textarea "x"
type textarea "Ultra Think Do a deep dive into everything this softwar"
type textarea "x"
type textarea "Ultra Think Do a deep dive into everything this software"
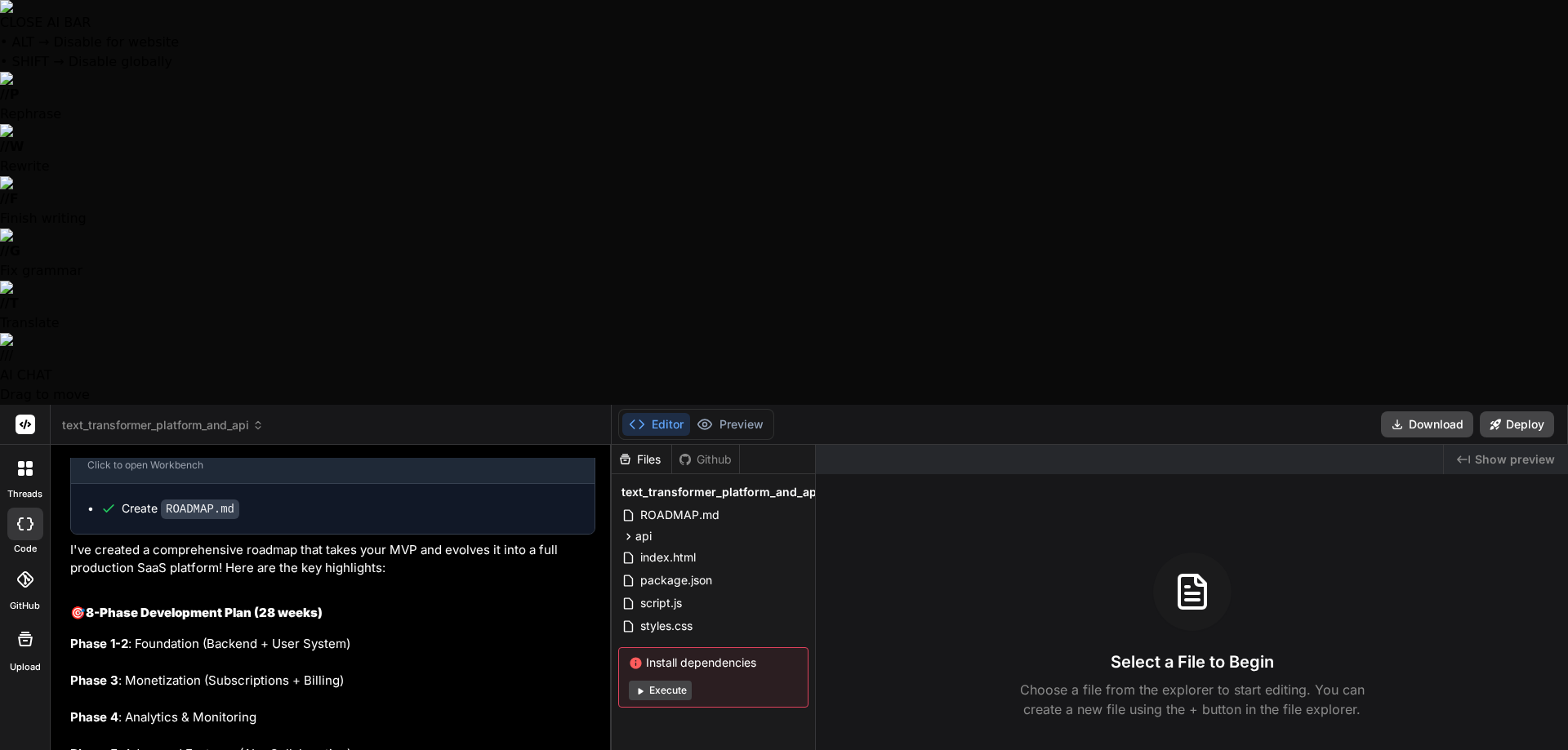
type textarea "x"
type textarea "Ultra Think Do a deep dive into everything this software"
type textarea "x"
type textarea "Ultra Think Do a deep dive into everything this software c"
type textarea "x"
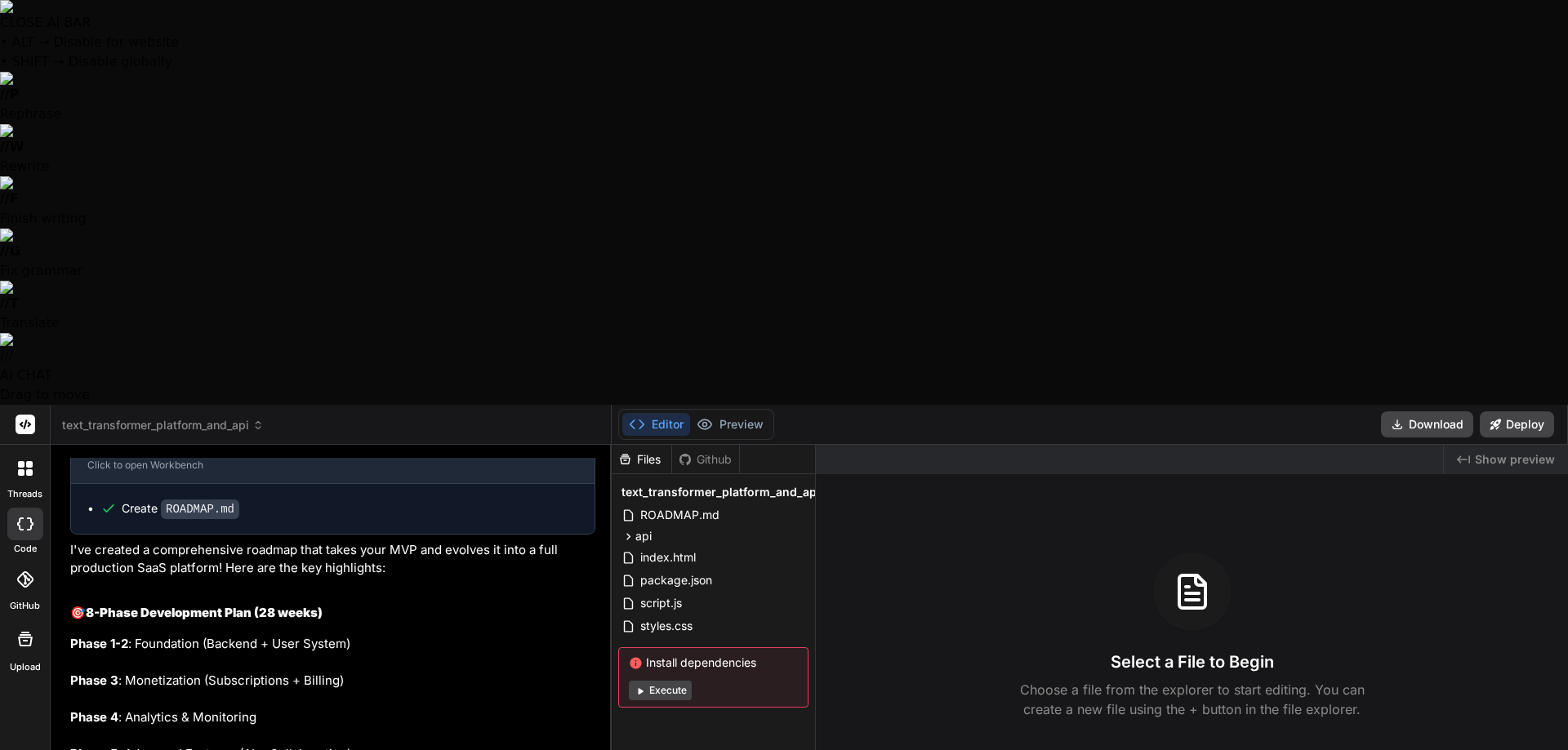
type textarea "Ultra Think Do a deep dive into everything this software ca"
type textarea "x"
type textarea "Ultra Think Do a deep dive into everything this software can"
type textarea "x"
type textarea "Ultra Think Do a deep dive into everything this software can"
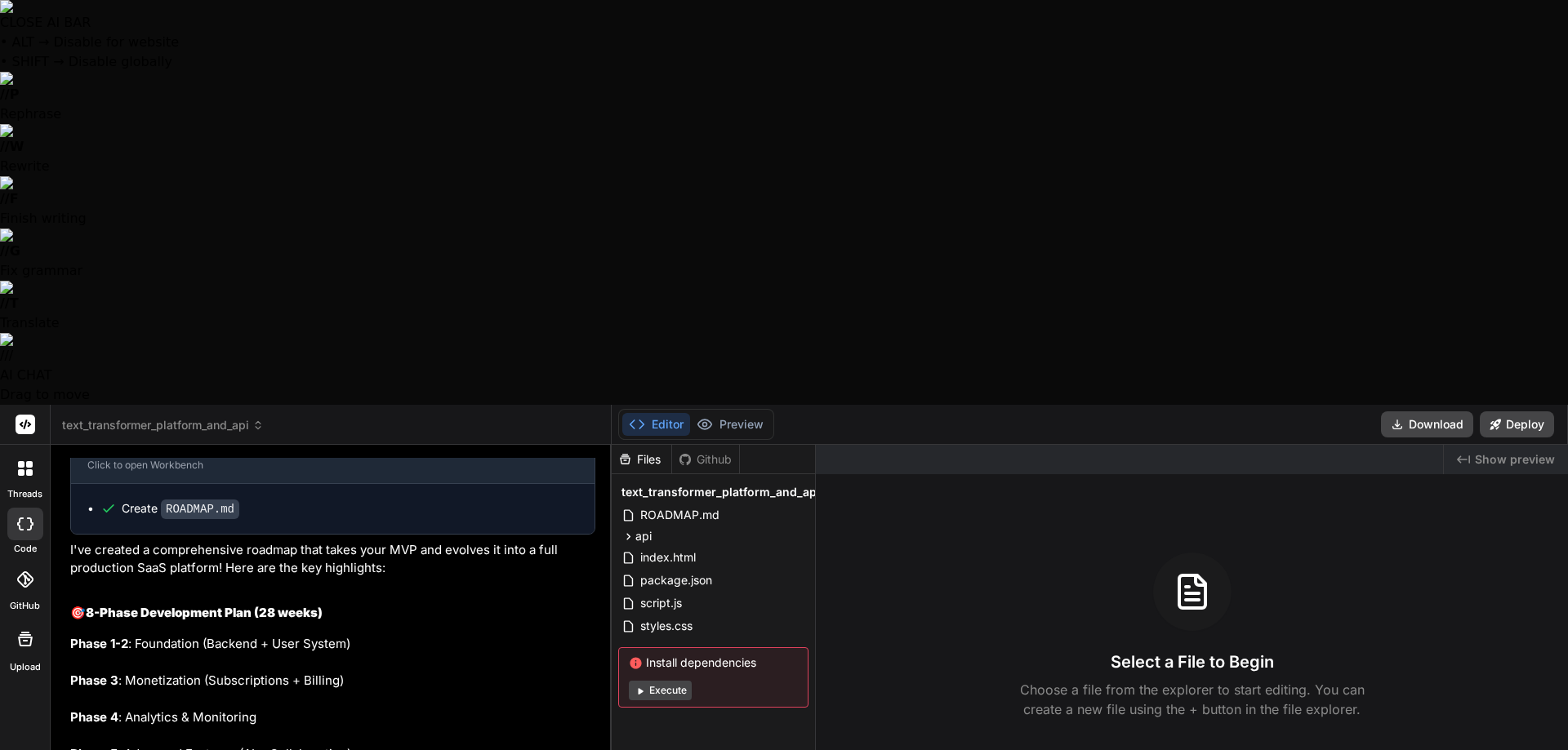
type textarea "x"
type textarea "Ultra Think Do a deep dive into everything this software can d"
type textarea "x"
type textarea "Ultra Think Do a deep dive into everything this software can do"
type textarea "x"
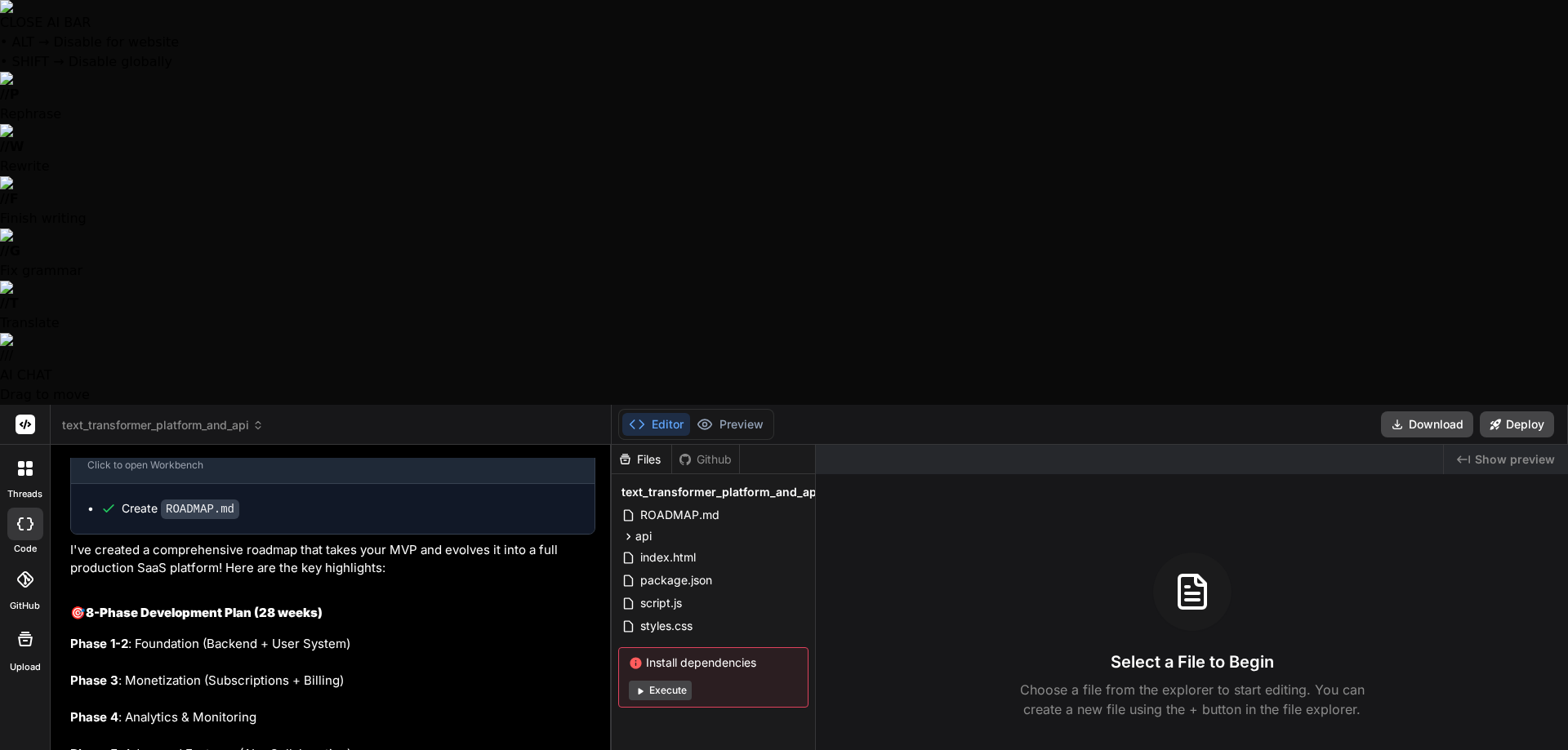
type textarea "Ultra Think Do a deep dive into everything this software can do,"
type textarea "x"
type textarea "Ultra Think Do a deep dive into everything this software can do,"
type textarea "x"
type textarea "Ultra Think Do a deep dive into everything this software can do, w"
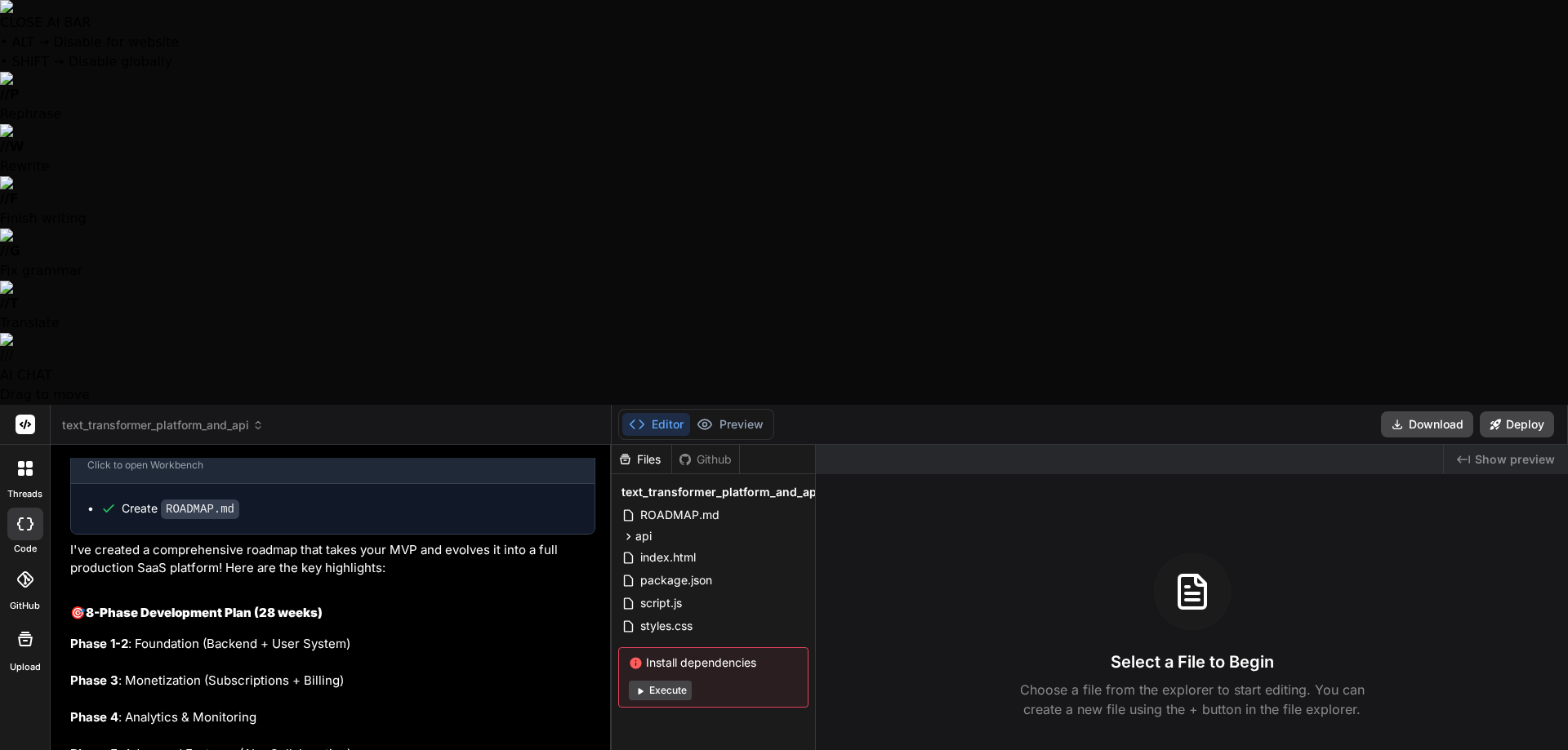
type textarea "x"
type textarea "Ultra Think Do a deep dive into everything this software can do, wh"
type textarea "x"
type textarea "Ultra Think Do a deep dive into everything this software can do, wha"
type textarea "x"
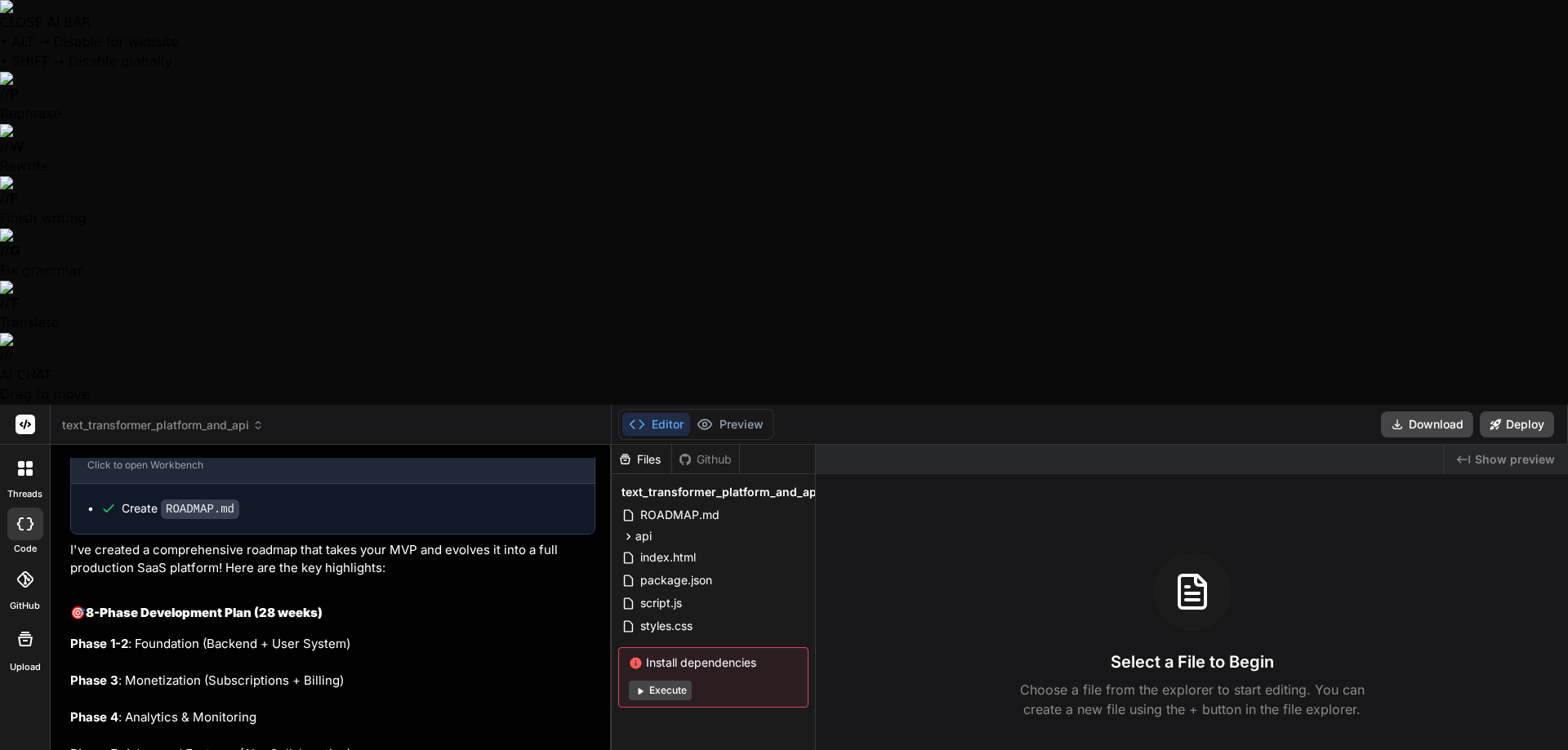
type textarea "Ultra Think Do a deep dive into everything this software can do, what"
type textarea "x"
type textarea "Ultra Think Do a deep dive into everything this software can do, what"
type textarea "x"
type textarea "Ultra Think Do a deep dive into everything this software can do, what i"
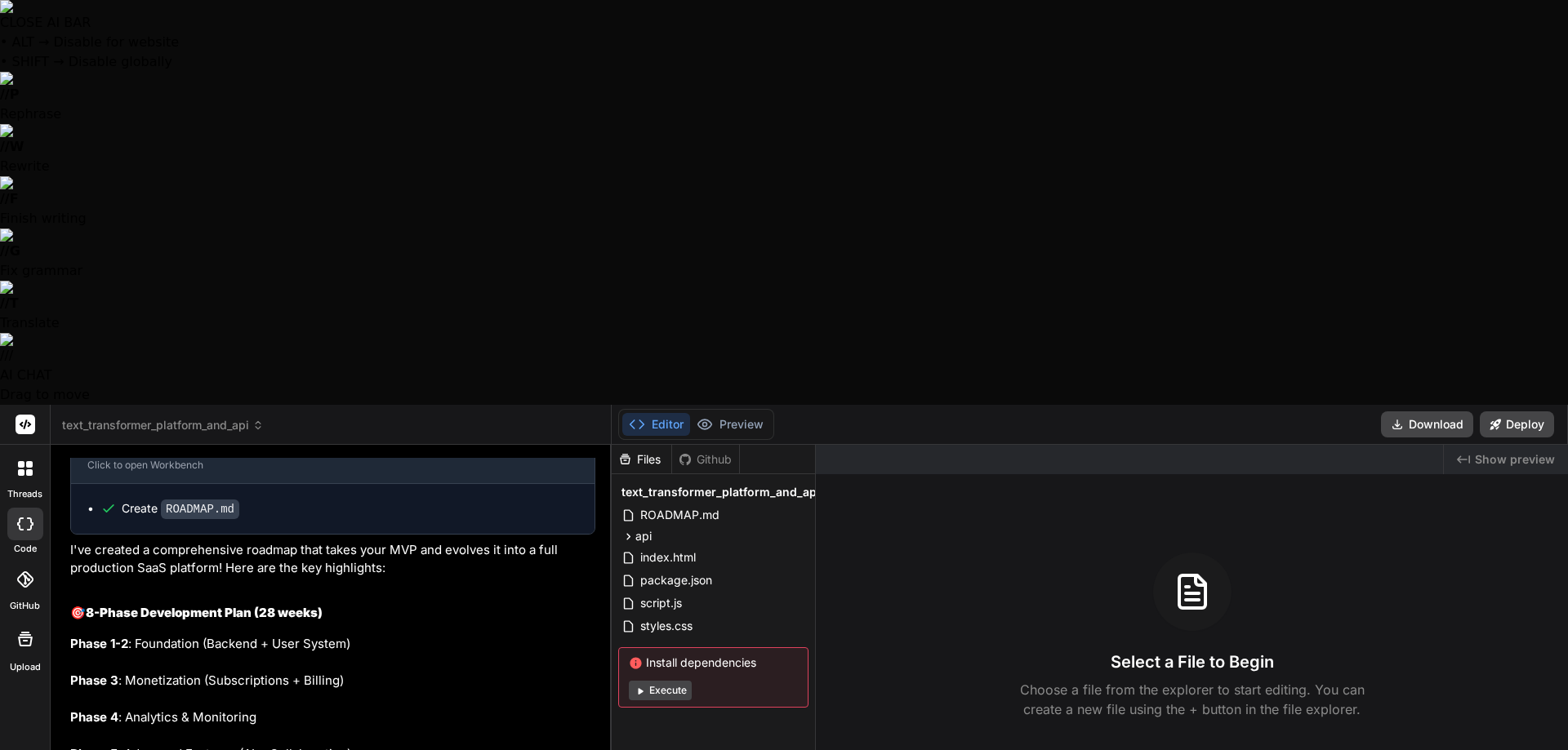
type textarea "x"
type textarea "Ultra Think Do a deep dive into everything this software can do, what it"
type textarea "x"
type textarea "Ultra Think Do a deep dive into everything this software can do, what its"
type textarea "x"
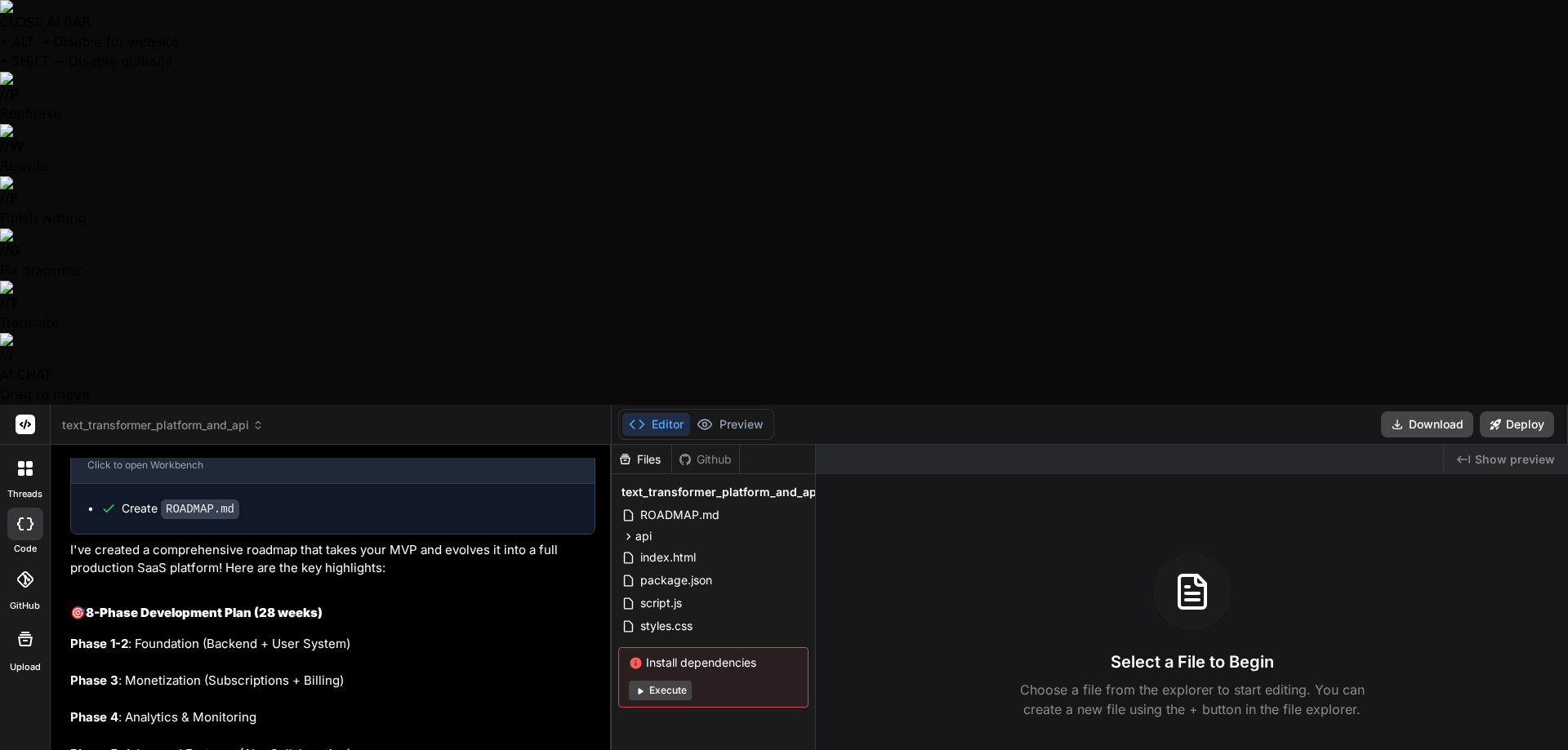
type textarea "Ultra Think Do a deep dive into everything this software can do, what its"
type textarea "x"
type textarea "Ultra Think Do a deep dive into everything this software can do, what its b"
type textarea "x"
type textarea "Ultra Think Do a deep dive into everything this software can do, what its bu"
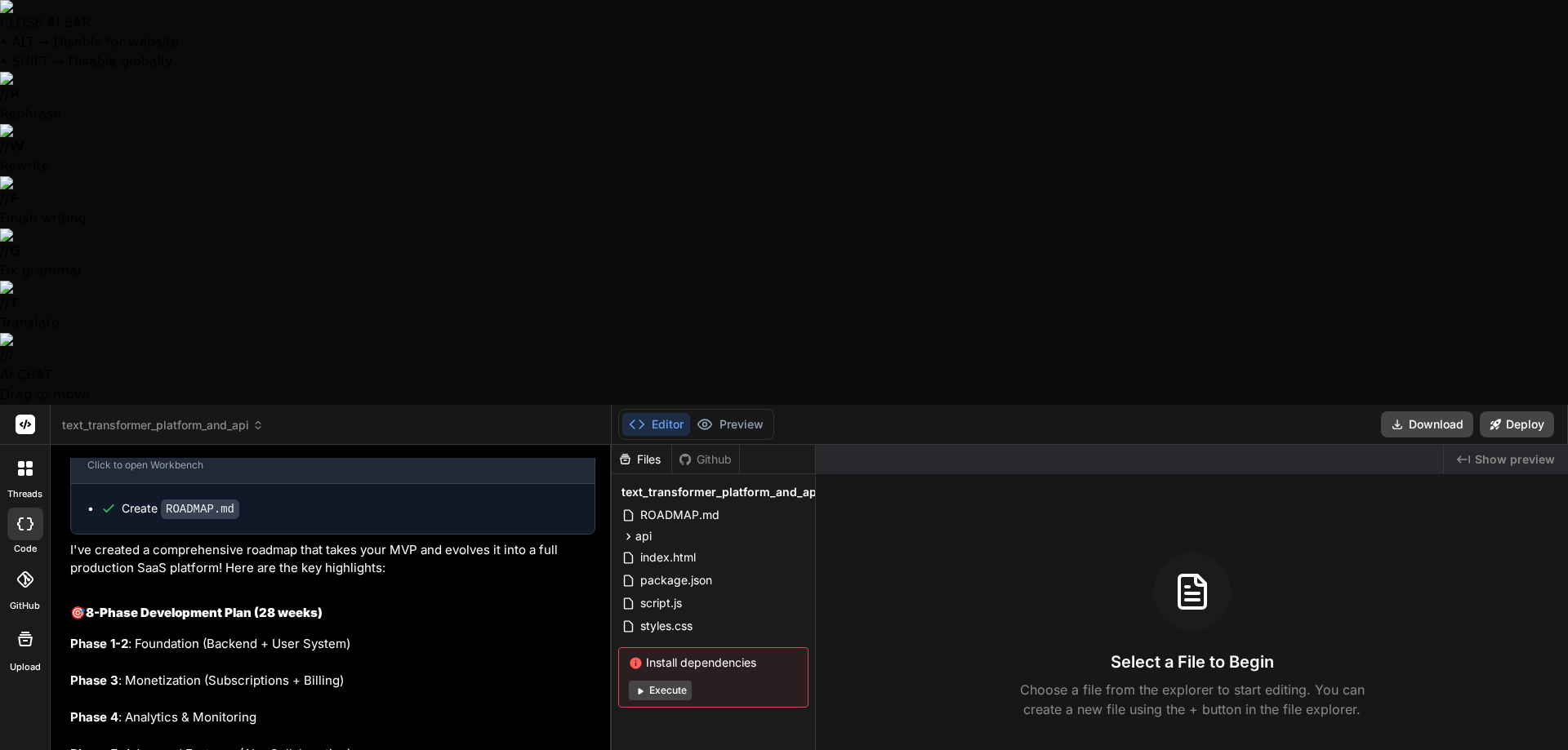
type textarea "x"
type textarea "Ultra Think Do a deep dive into everything this software can do, what its [PERS…"
type textarea "x"
type textarea "Ultra Think Do a deep dive into everything this software can do, what its buil"
type textarea "x"
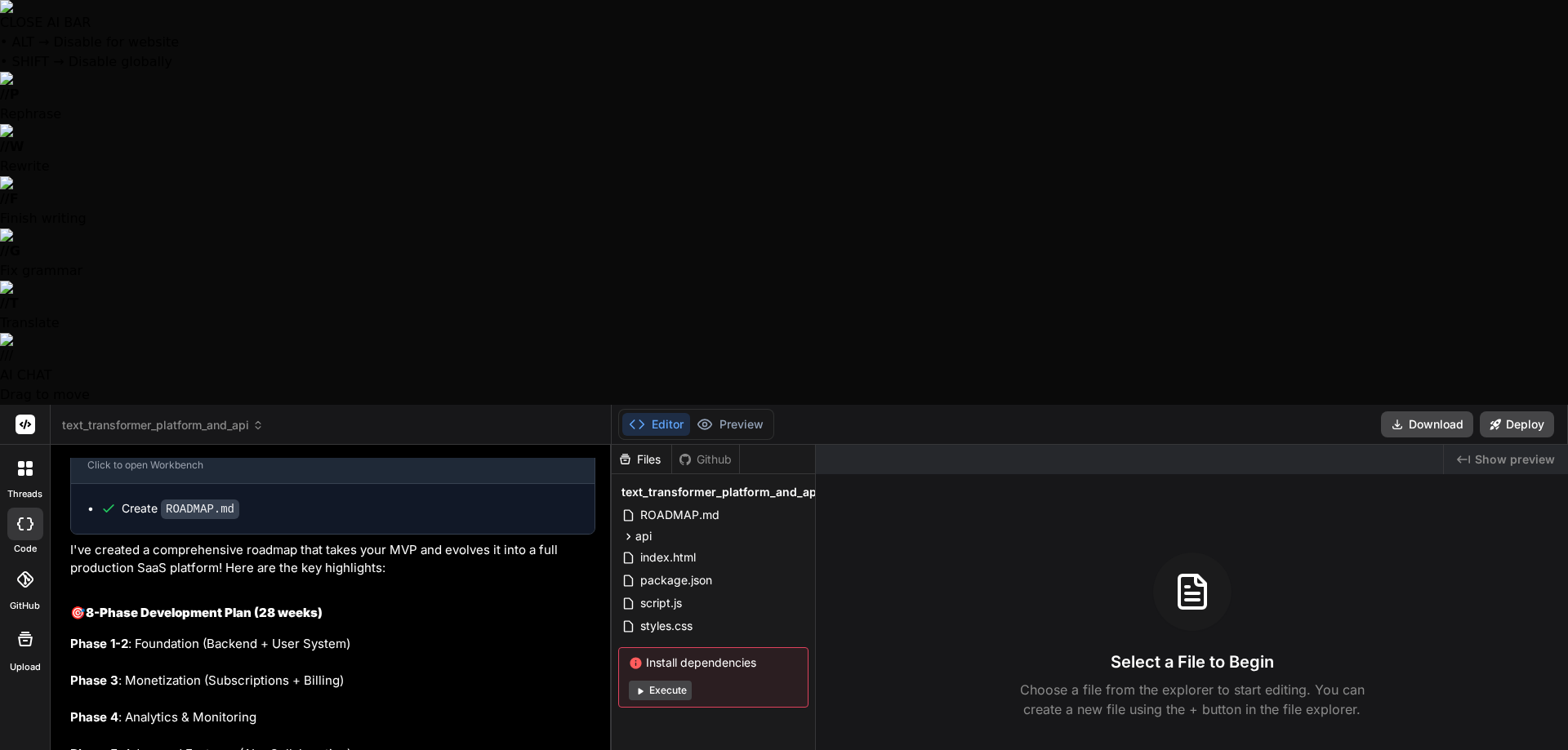
type textarea "Ultra Think Do a deep dive into everything this software can do, what its built"
type textarea "x"
type textarea "Ultra Think Do a deep dive into everything this software can do, what its built"
type textarea "x"
type textarea "Ultra Think Do a deep dive into everything this software can do, what its built…"
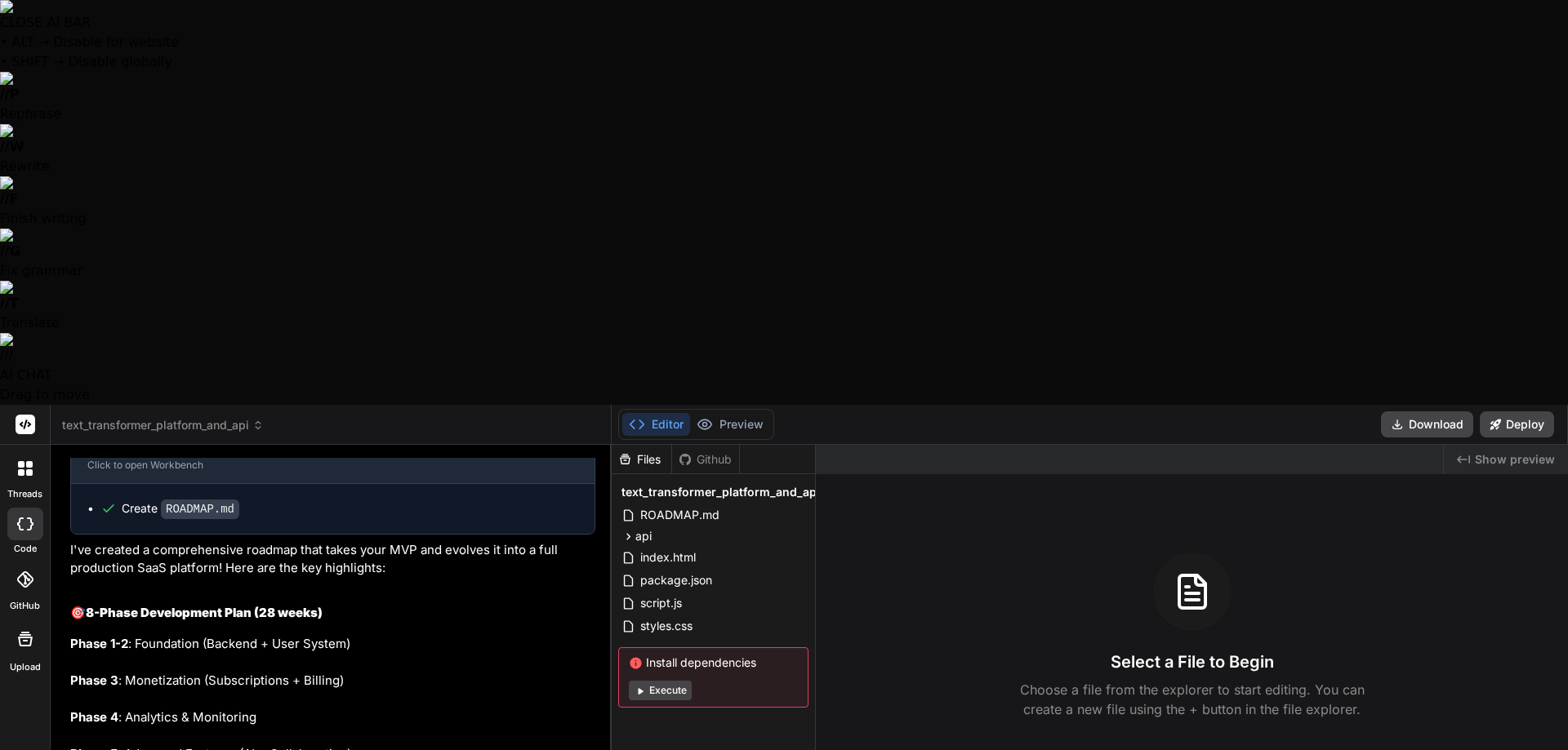
type textarea "x"
type textarea "Ultra Think Do a deep dive into everything this software can do, what its built…"
type textarea "x"
type textarea "Ultra Think Do a deep dive into everything this software can do, what its built…"
type textarea "x"
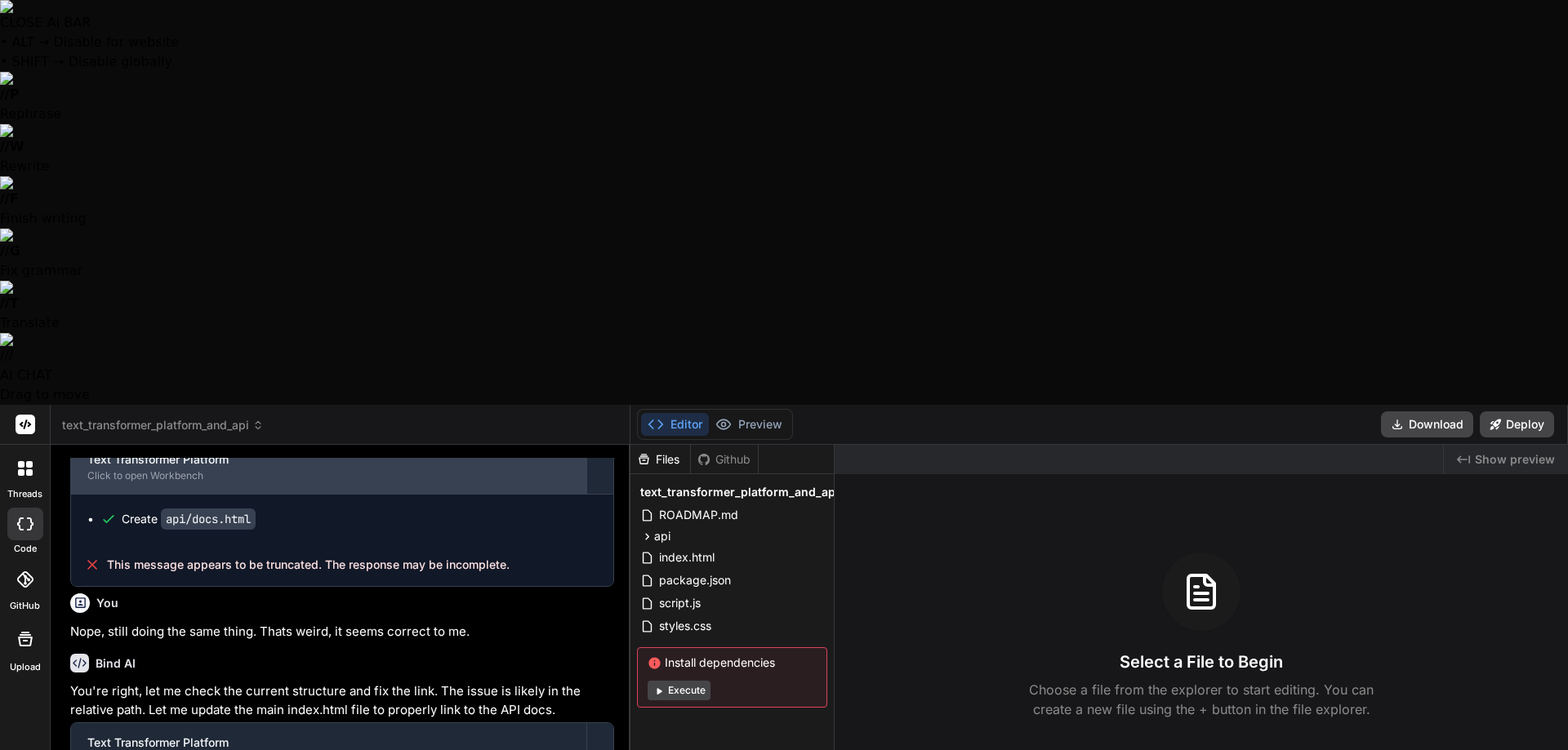
scroll to position [979, 0]
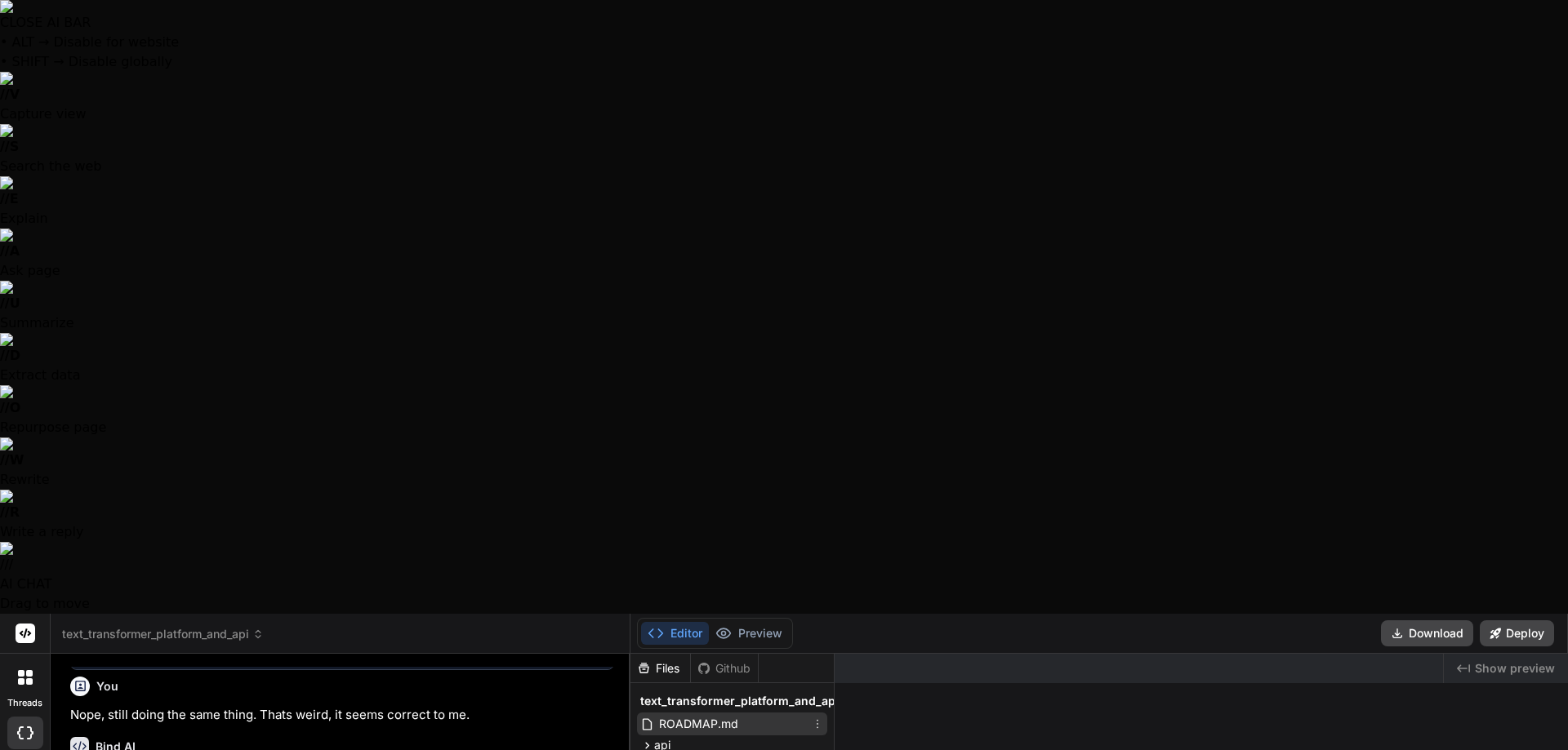
click at [709, 714] on span "ROADMAP.md" at bounding box center [699, 724] width 82 height 20
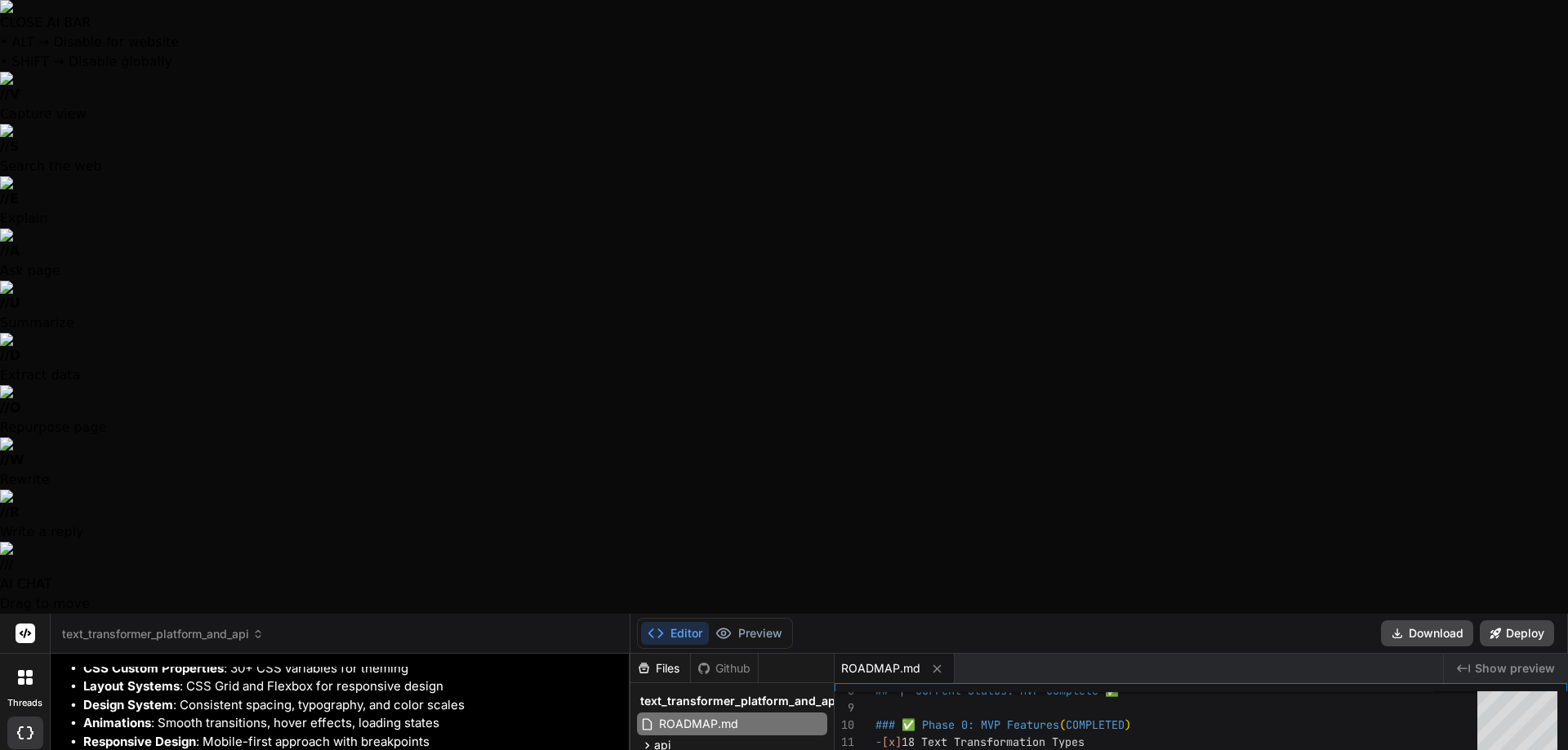
scroll to position [3432, 0]
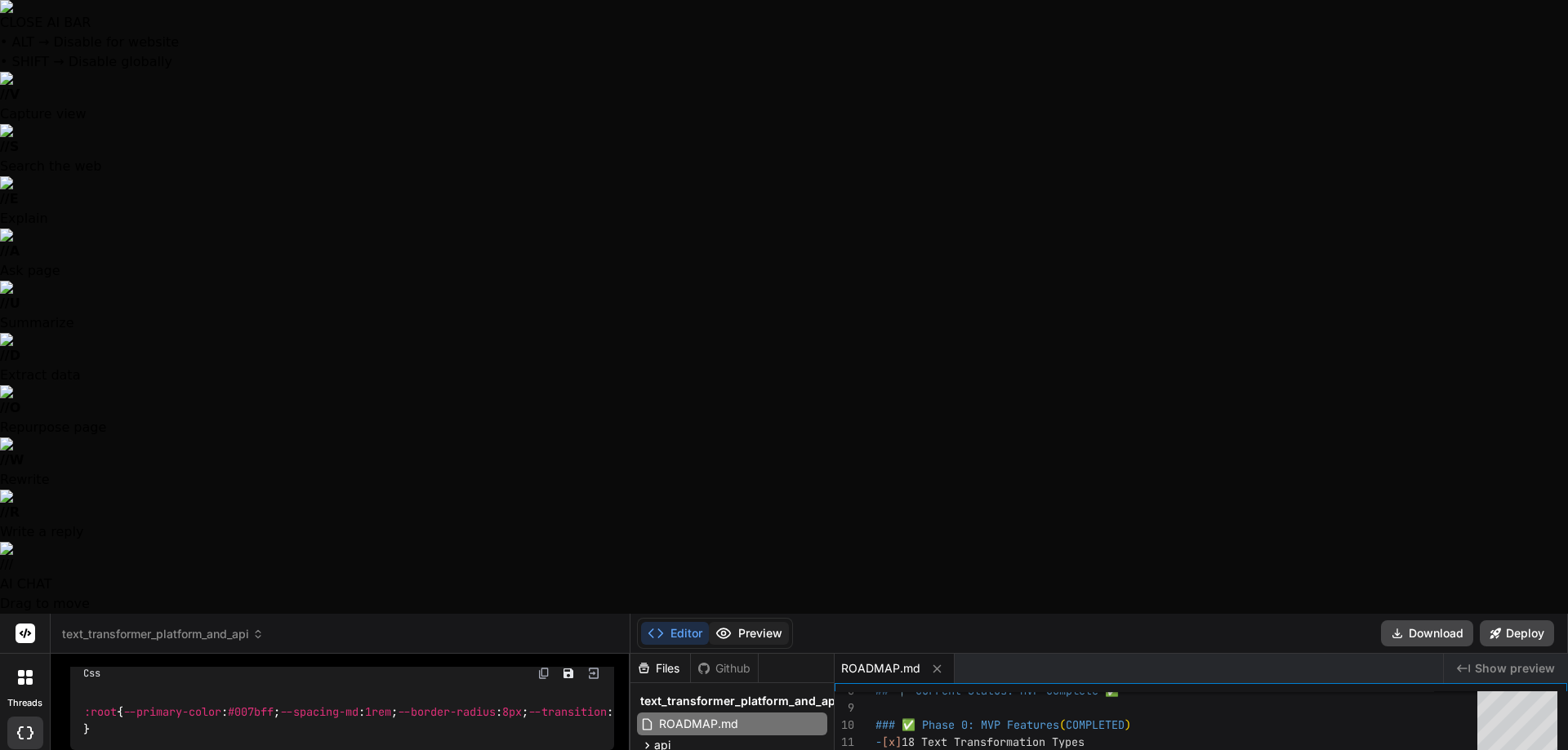
click at [750, 622] on button "Preview" at bounding box center [750, 634] width 80 height 23
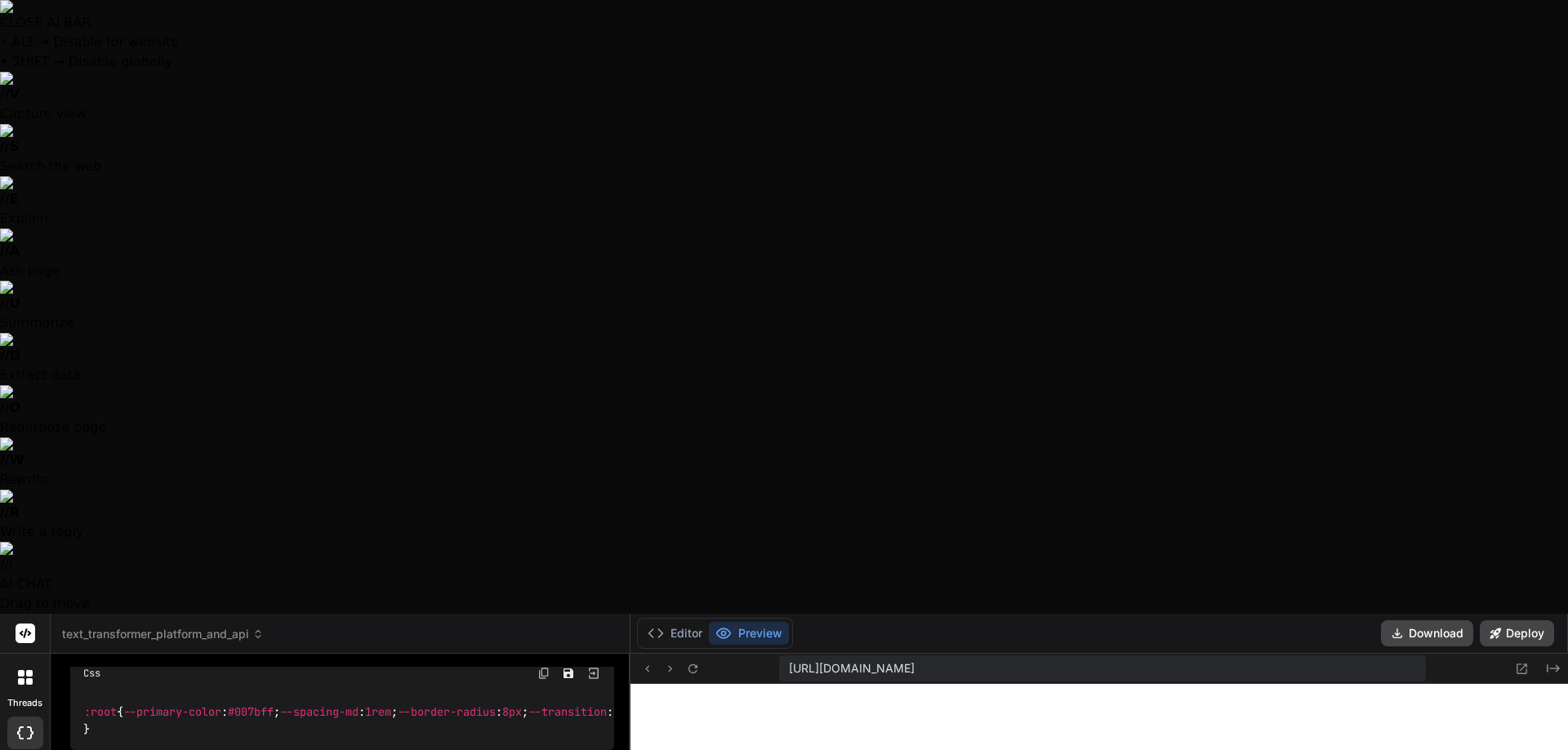
scroll to position [3505, 0]
click at [1507, 621] on button "Deploy" at bounding box center [1517, 633] width 74 height 26
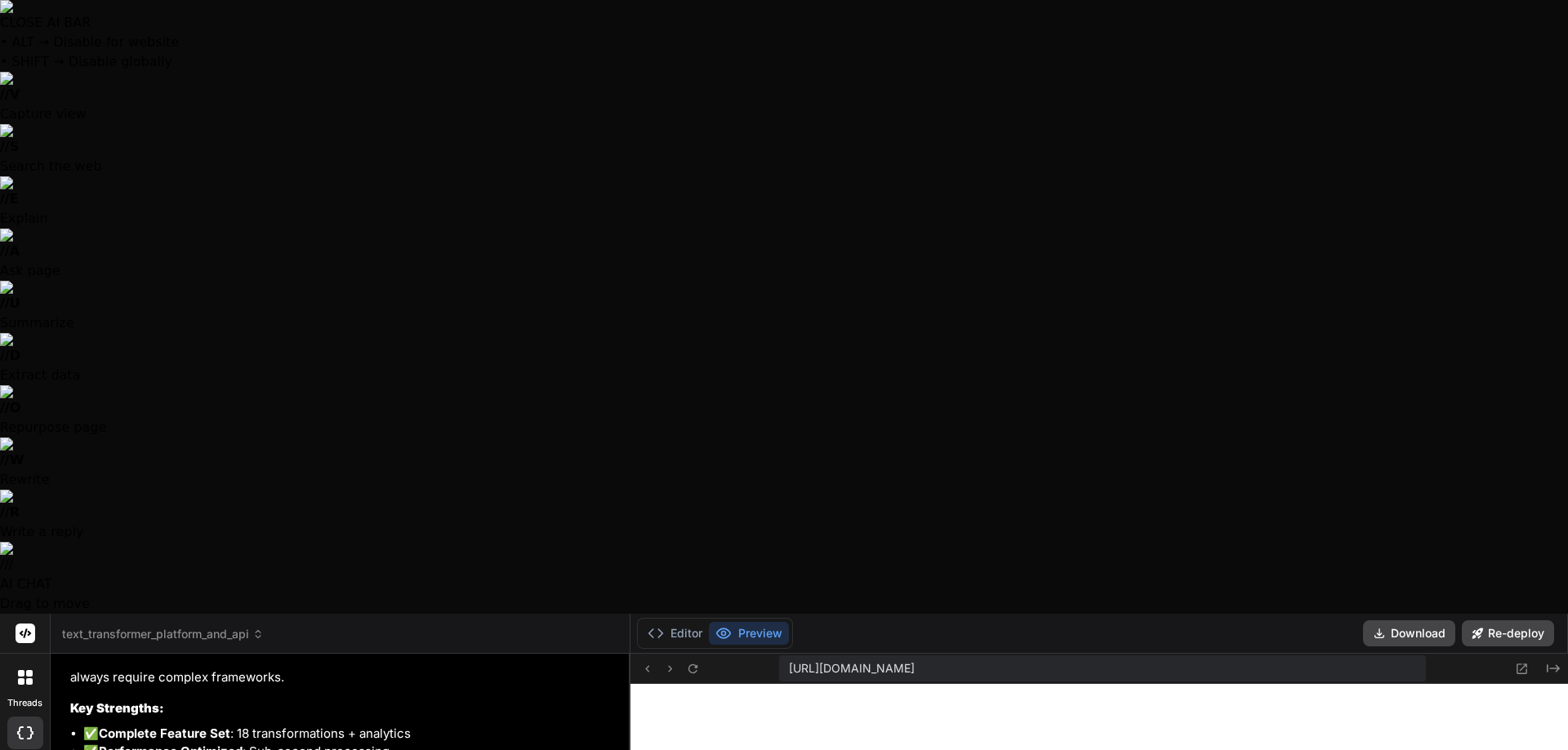
scroll to position [11346, 0]
click at [244, 626] on span "text_transformer_platform_and_api" at bounding box center [163, 634] width 202 height 16
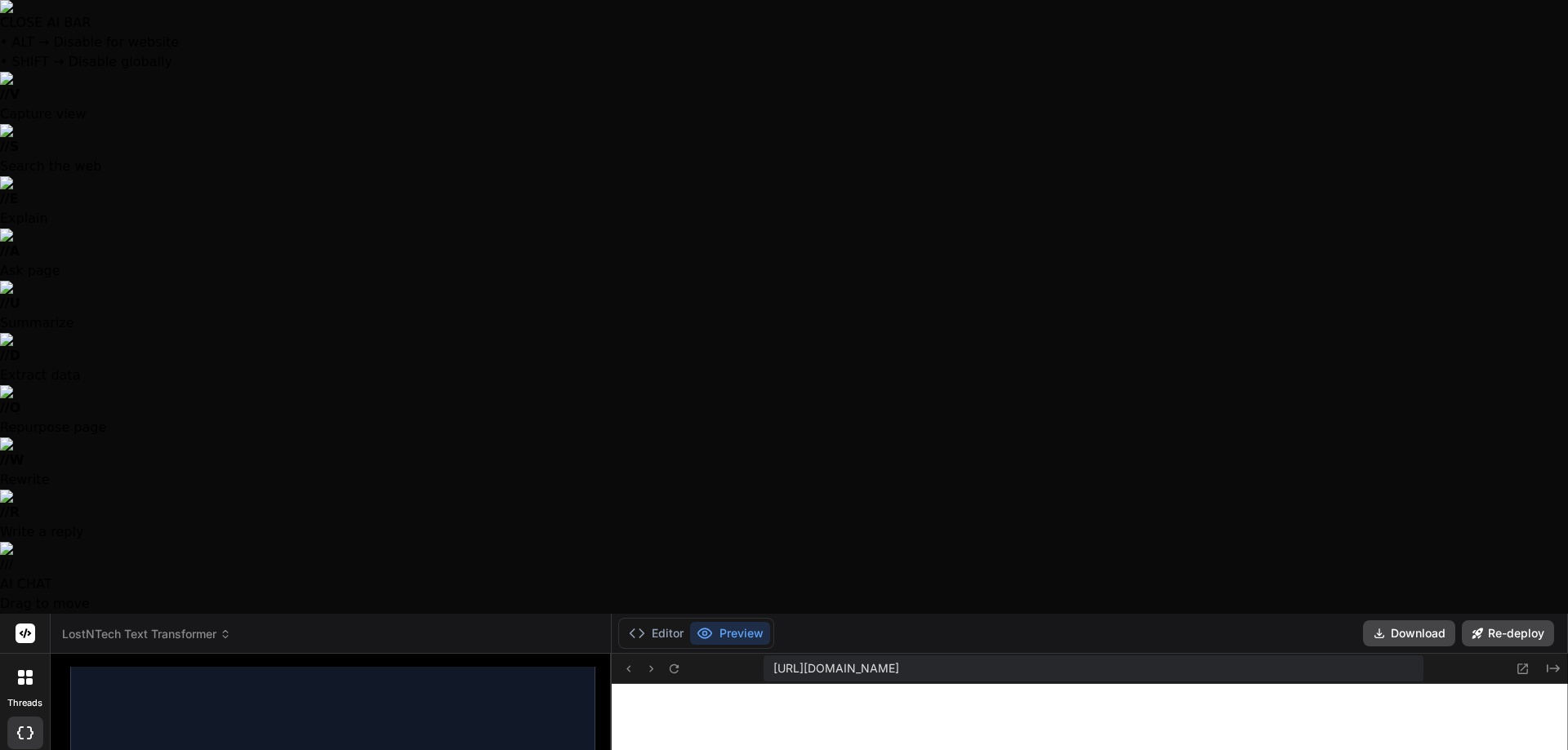
scroll to position [3536, 0]
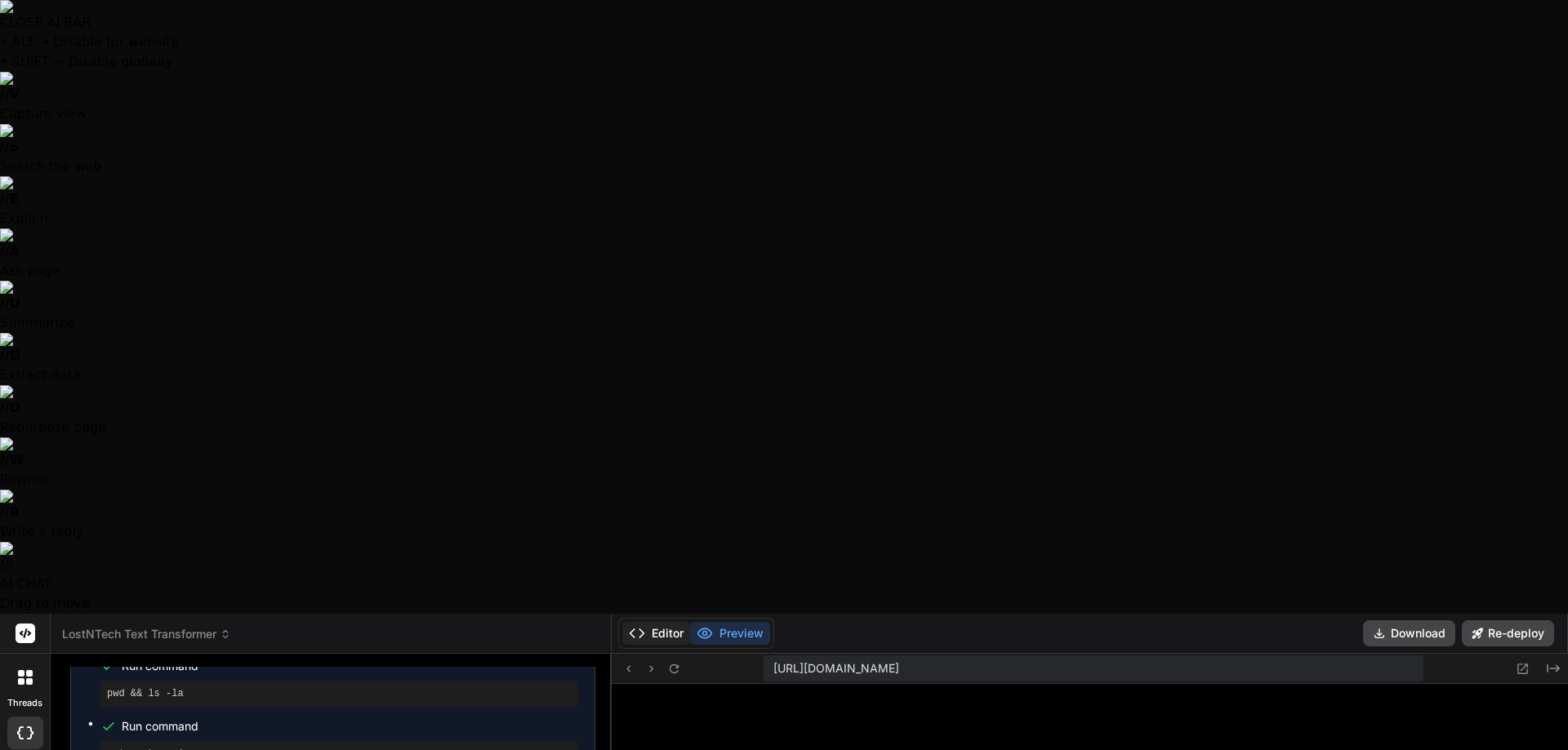
click at [658, 622] on button "Editor" at bounding box center [657, 634] width 68 height 23
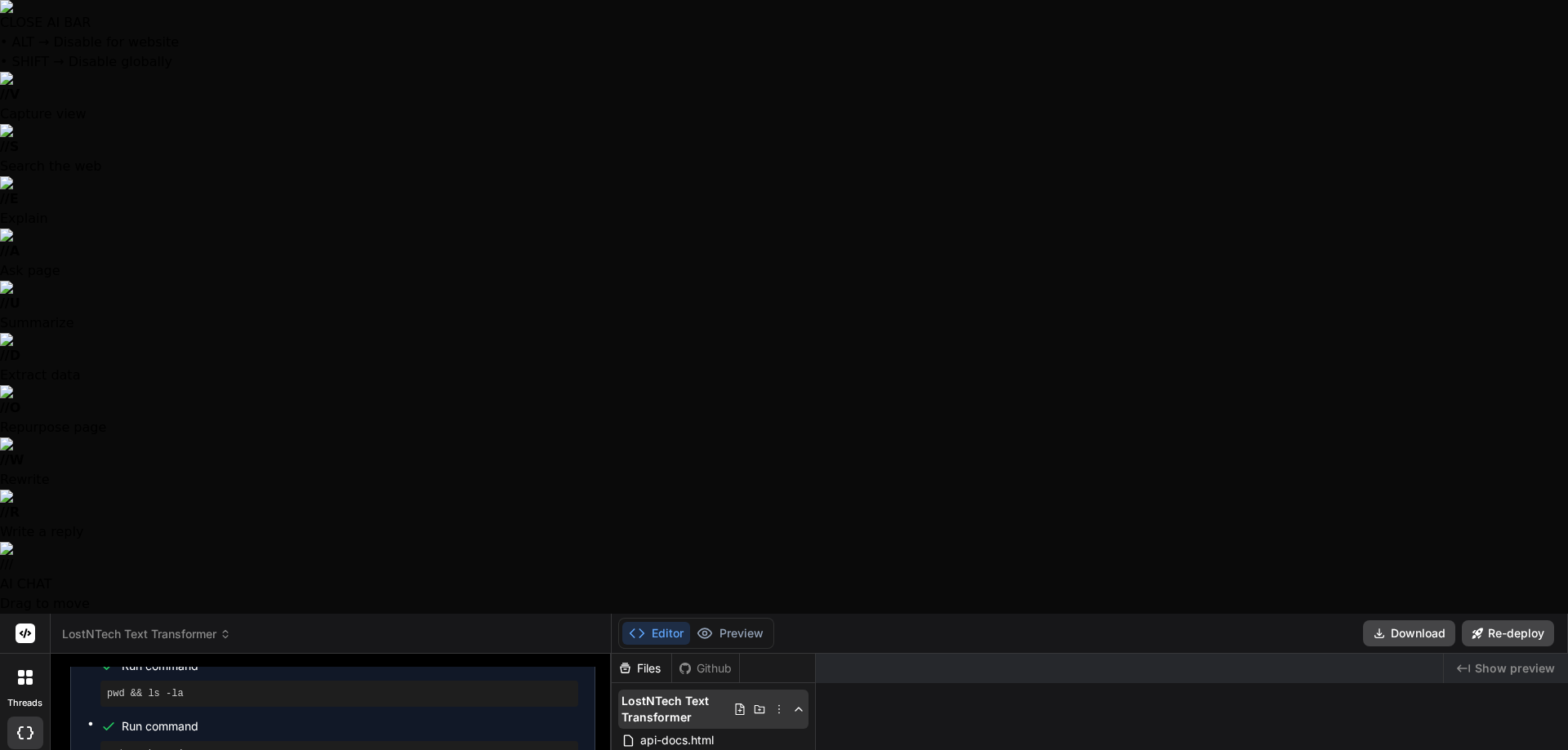
click at [779, 705] on icon at bounding box center [780, 710] width 2 height 9
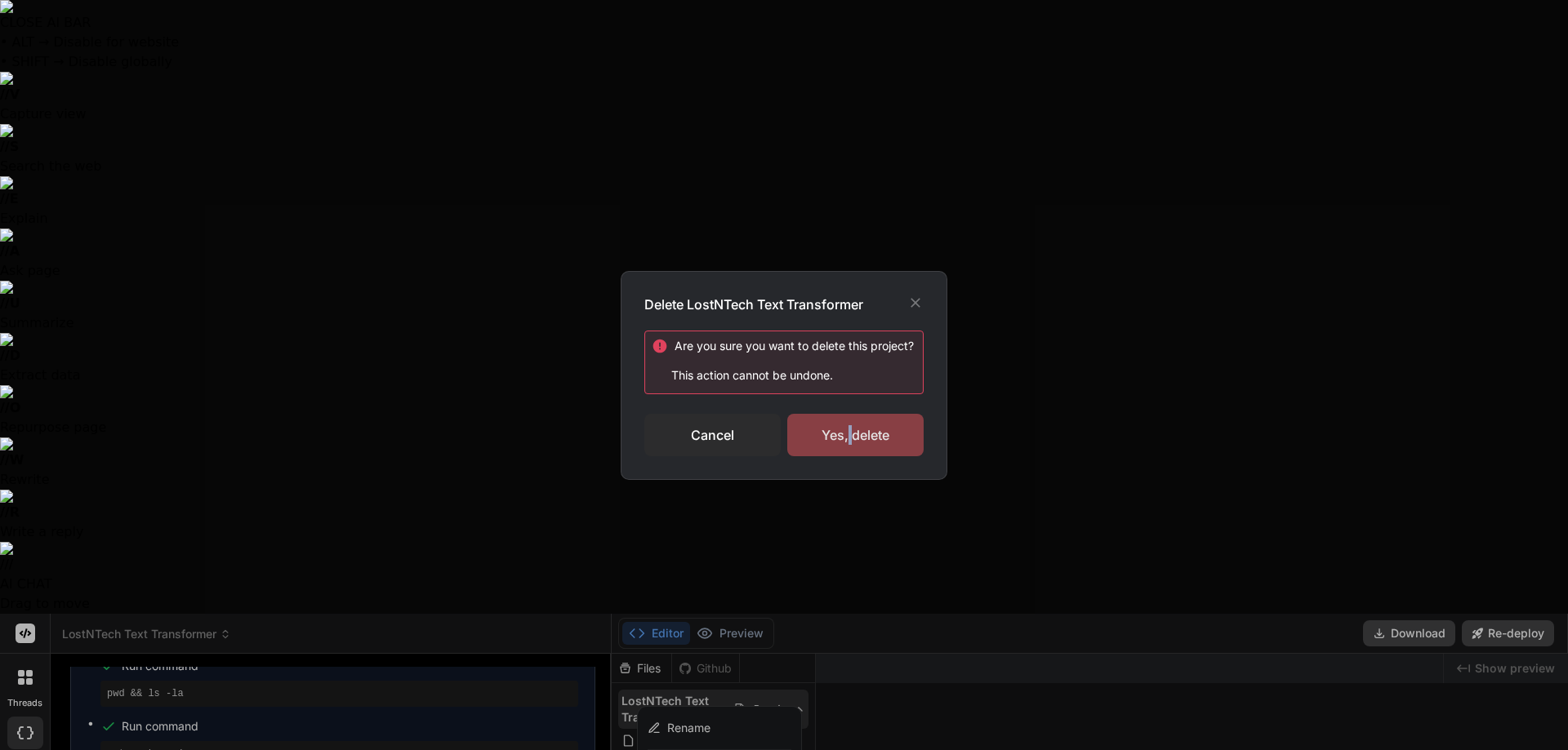
click at [851, 443] on div "Yes, delete" at bounding box center [855, 436] width 137 height 43
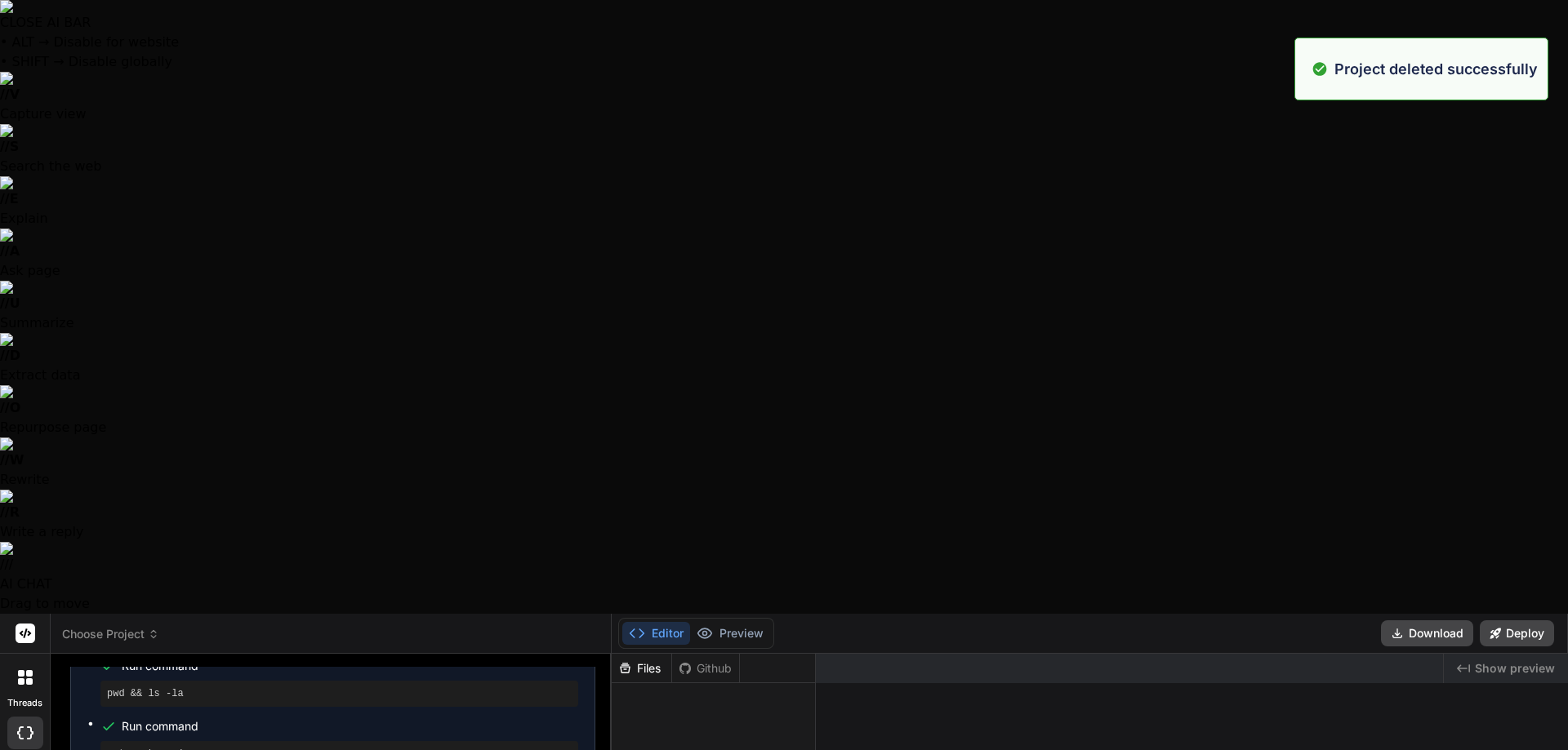
click at [138, 626] on span "Choose Project" at bounding box center [110, 634] width 97 height 16
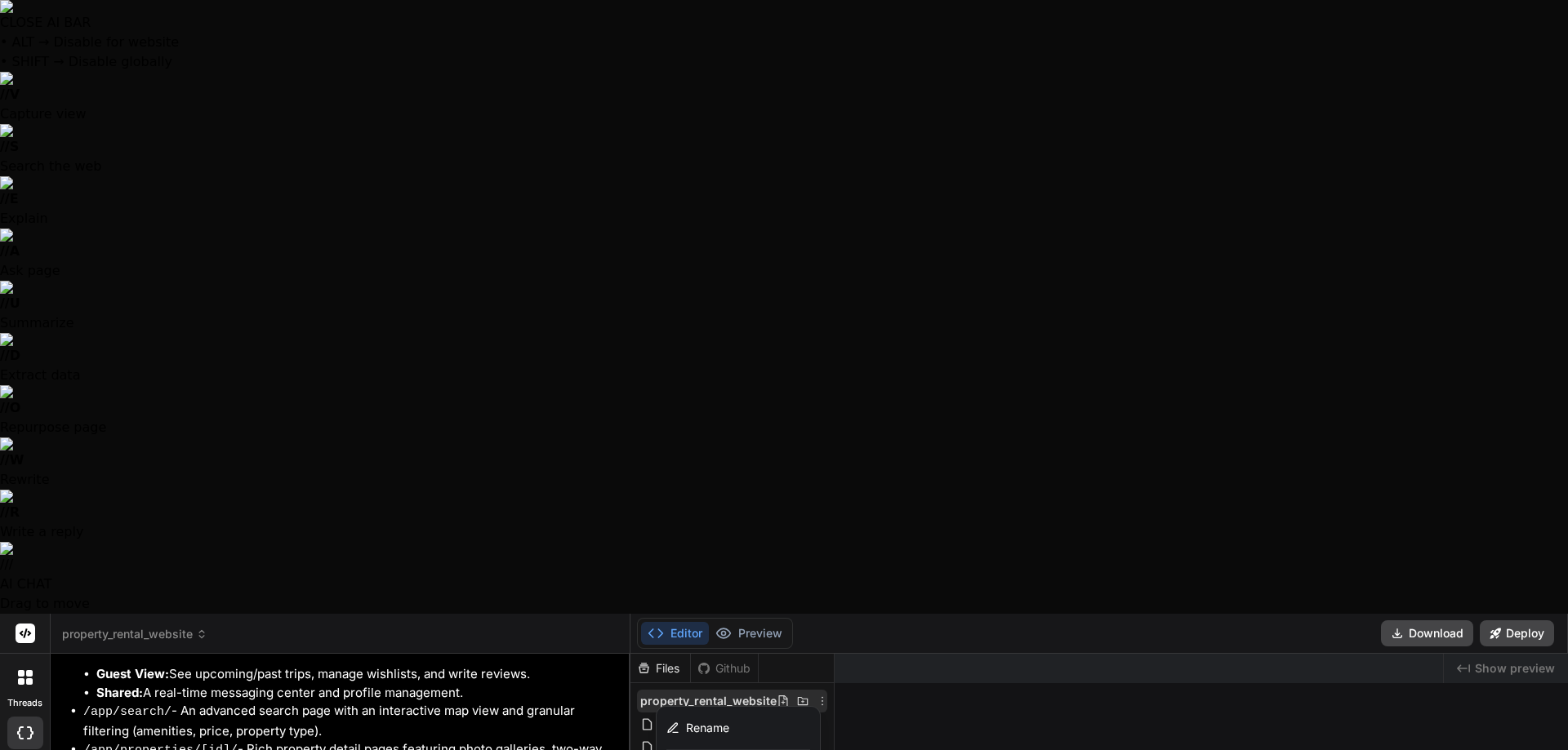
scroll to position [1971, 0]
click at [783, 622] on button "Preview" at bounding box center [750, 634] width 80 height 23
